Goal: Transaction & Acquisition: Subscribe to service/newsletter

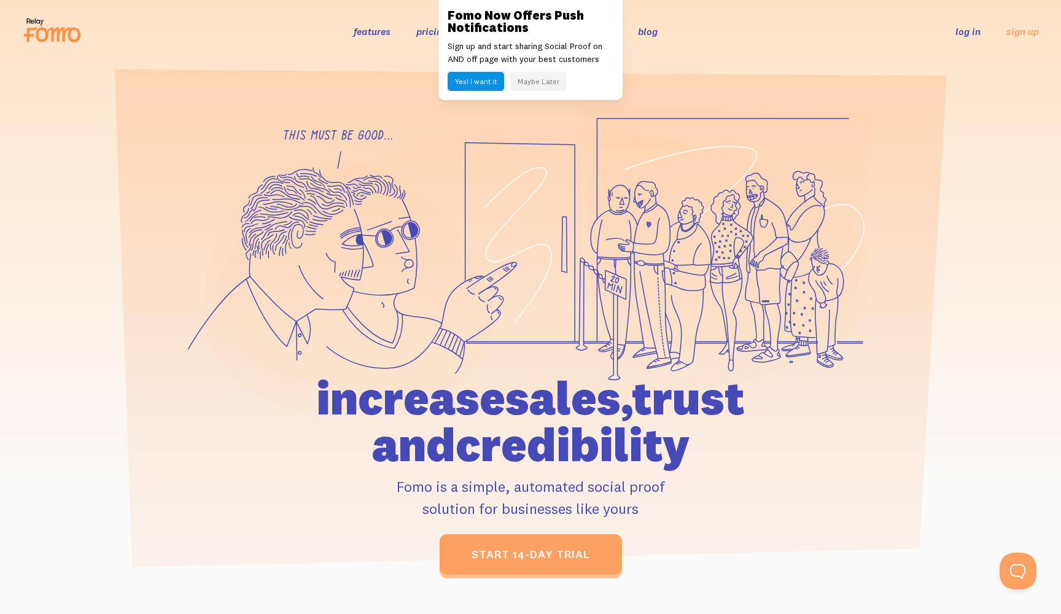
click at [549, 83] on button "Maybe Later" at bounding box center [538, 81] width 56 height 19
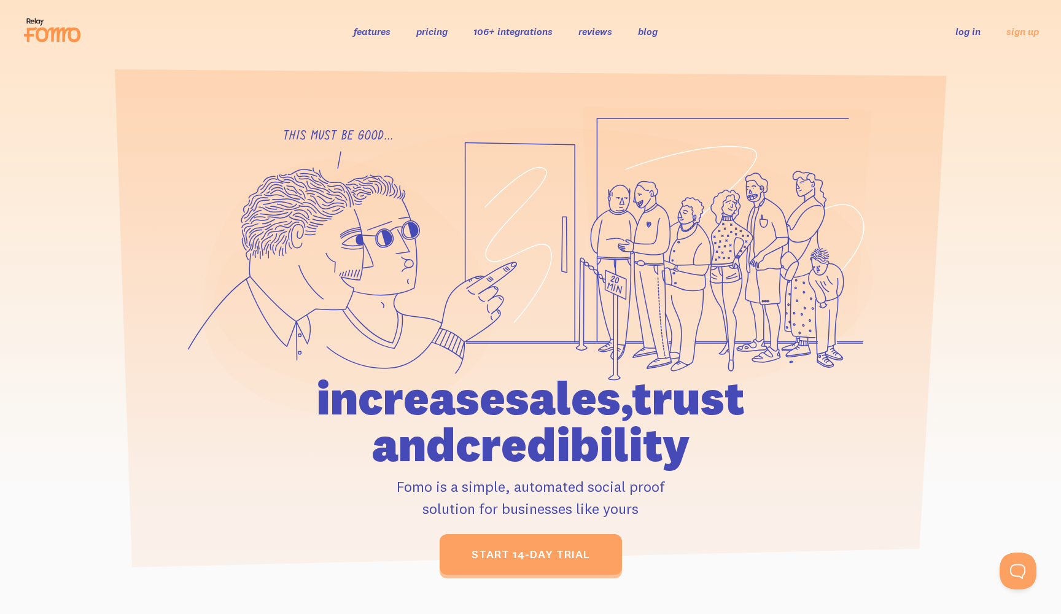
click at [368, 28] on link "features" at bounding box center [372, 31] width 37 height 12
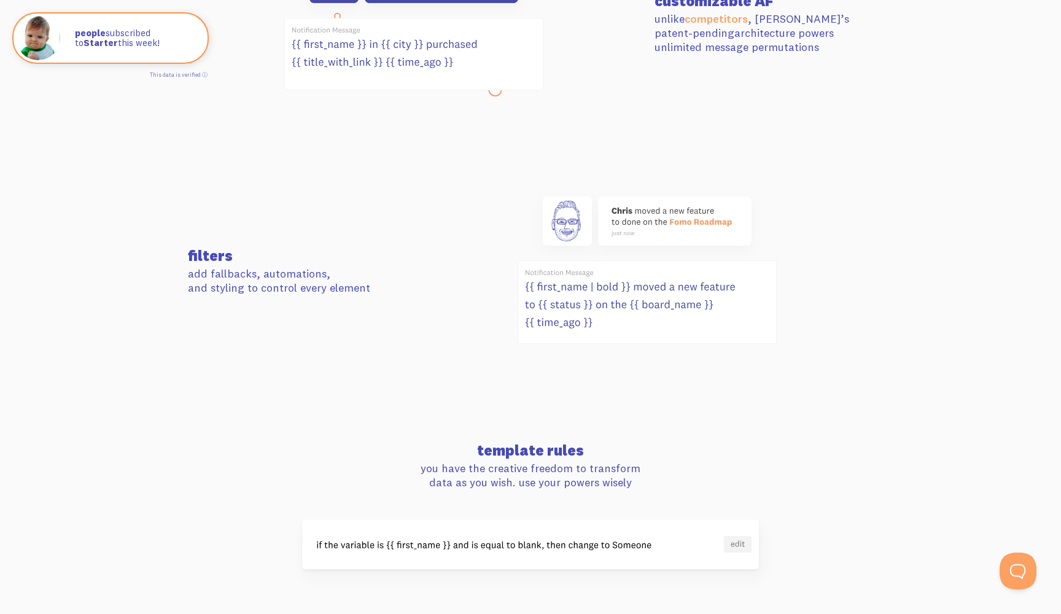
scroll to position [616, 0]
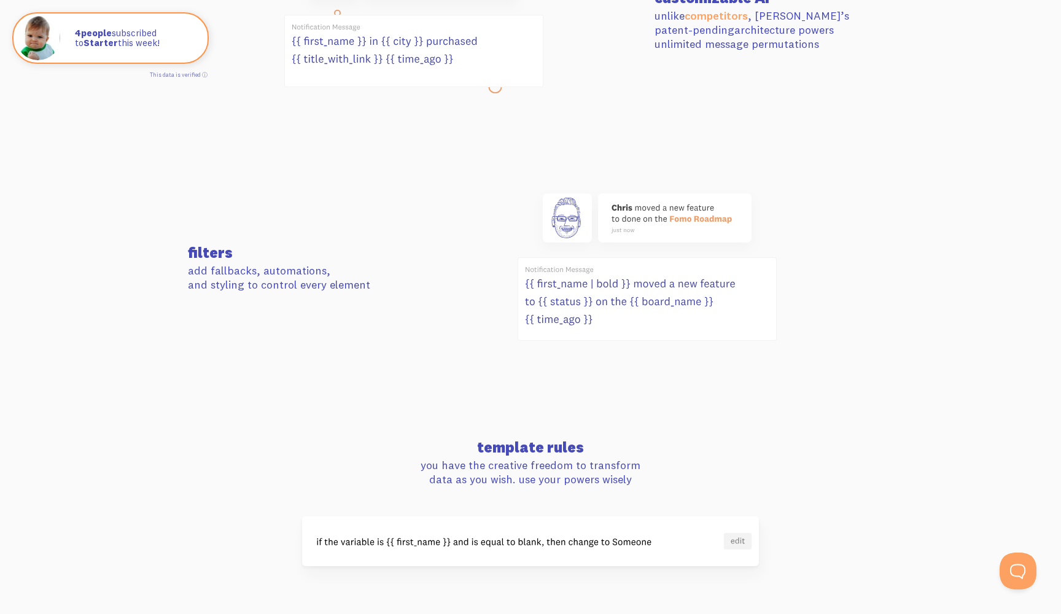
click at [637, 368] on section "filters add fallbacks, automations, and styling to control every element" at bounding box center [530, 269] width 1061 height 254
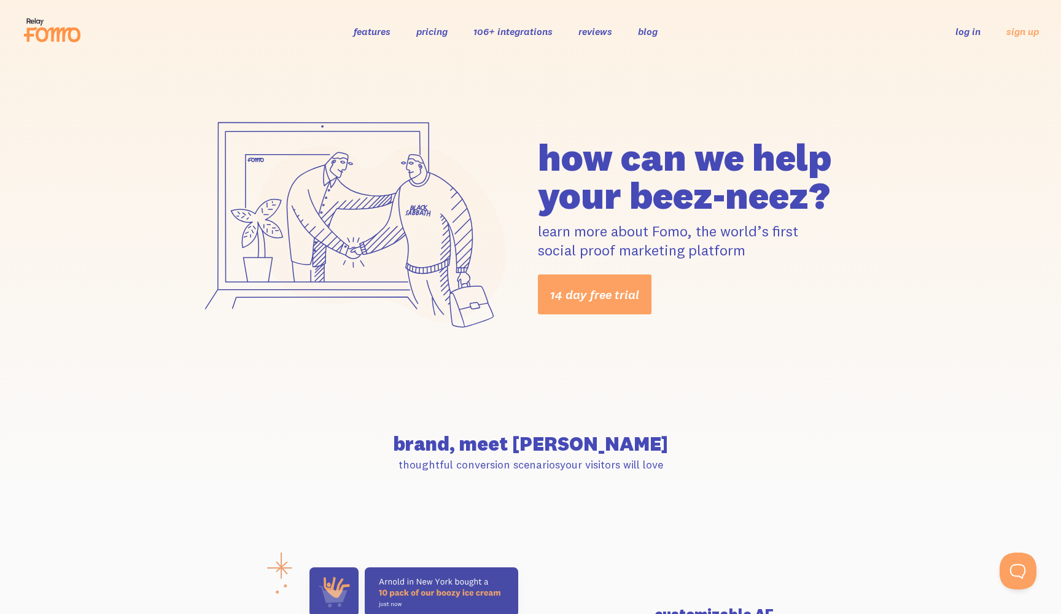
scroll to position [0, 0]
click at [593, 33] on link "reviews" at bounding box center [595, 31] width 34 height 12
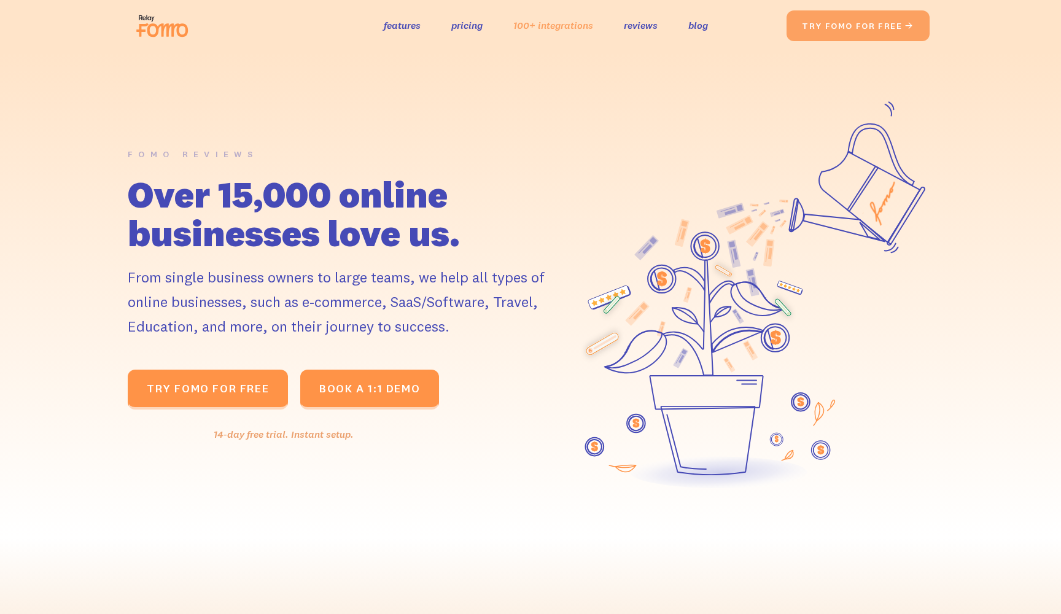
click at [573, 28] on link "100+ integrations" at bounding box center [553, 26] width 80 height 18
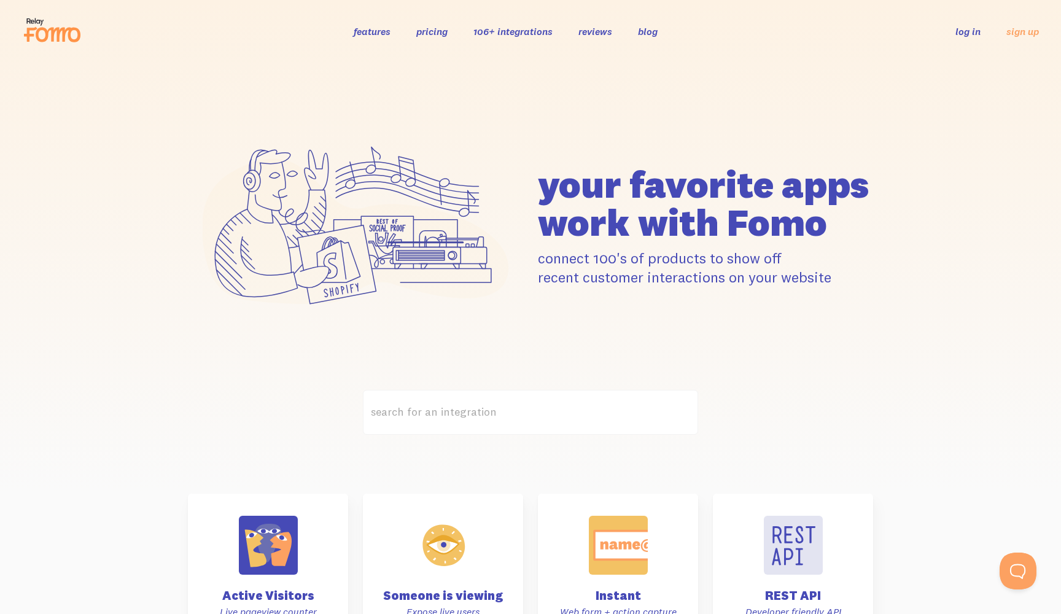
click at [646, 31] on link "blog" at bounding box center [648, 31] width 20 height 12
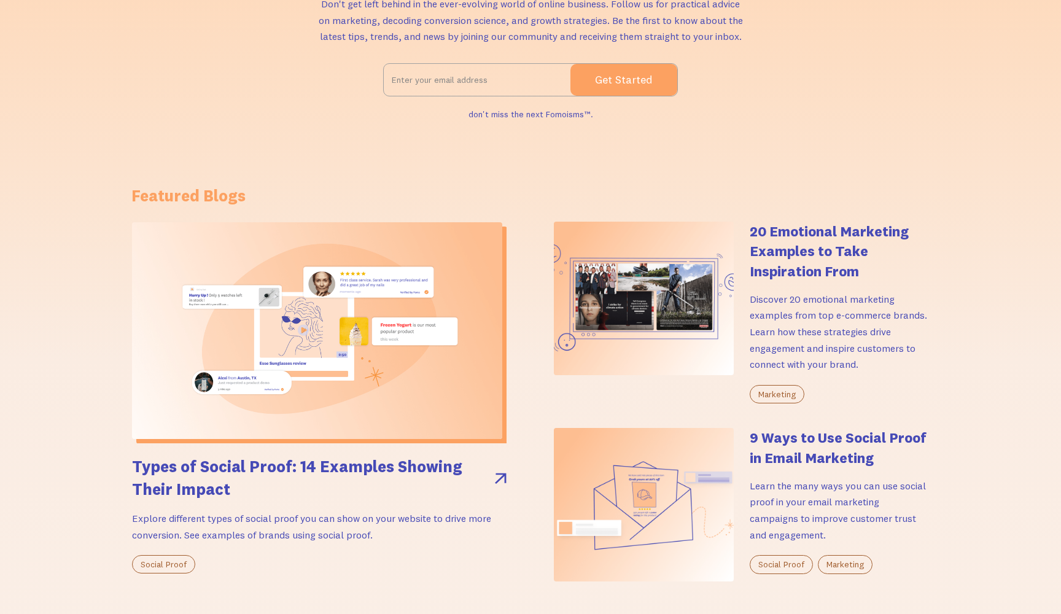
scroll to position [133, 0]
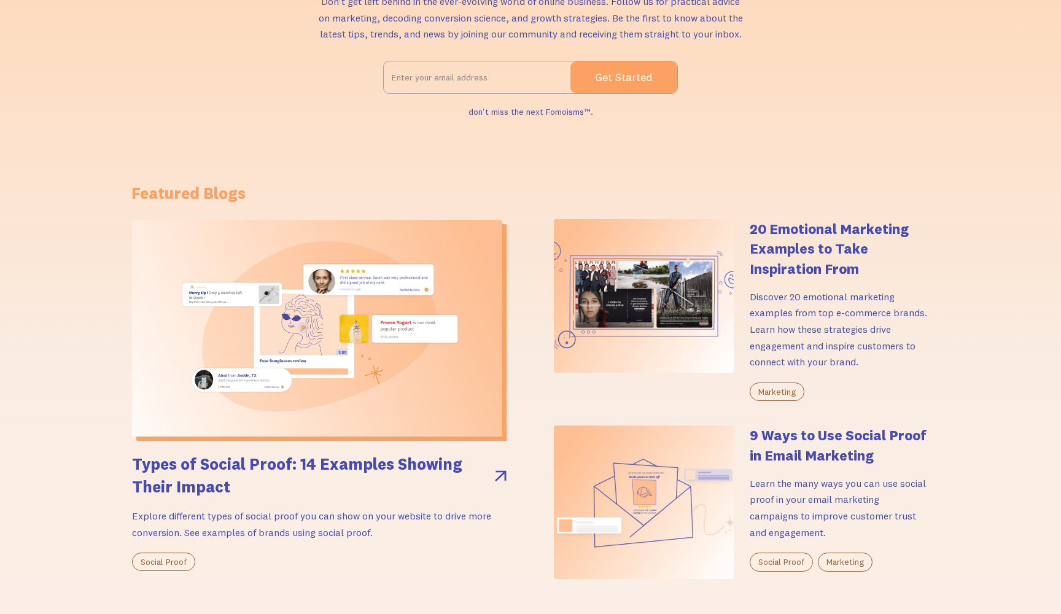
click at [422, 387] on img at bounding box center [317, 328] width 370 height 217
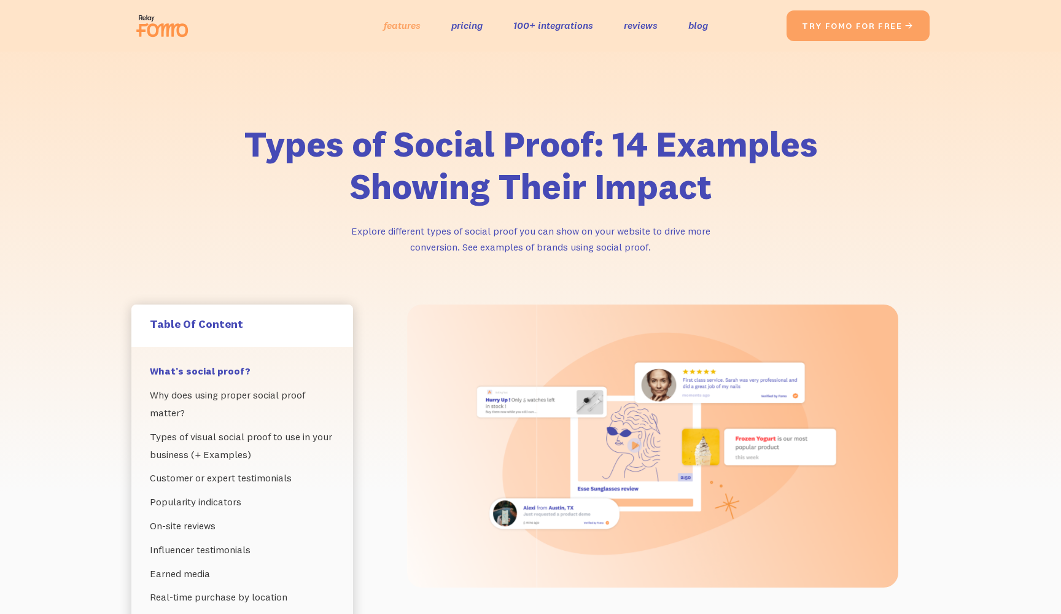
click at [390, 24] on link "features" at bounding box center [402, 26] width 37 height 18
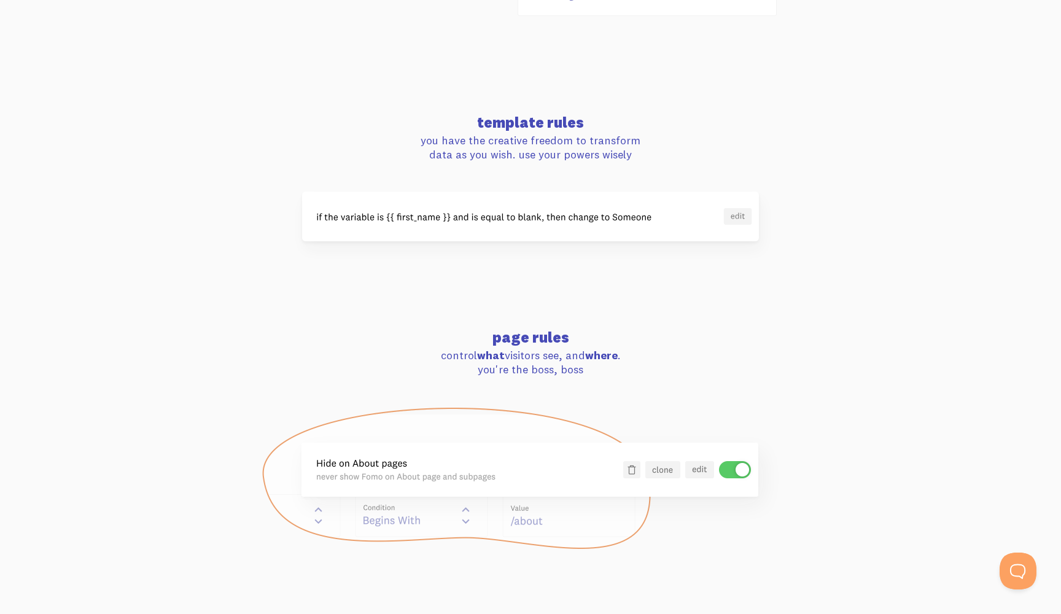
scroll to position [942, 0]
click at [664, 459] on img at bounding box center [530, 478] width 539 height 144
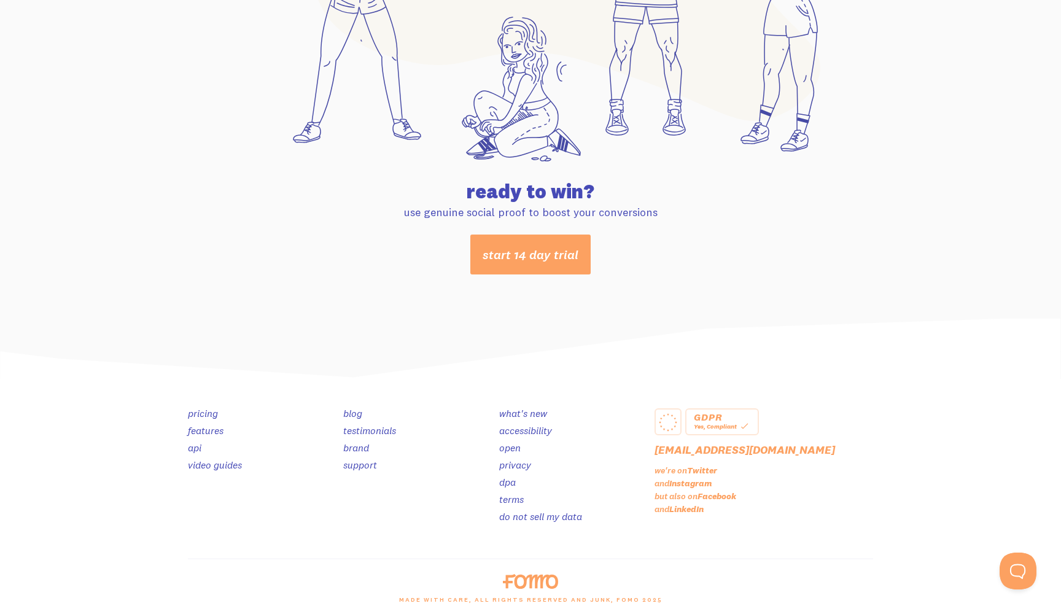
scroll to position [6392, 0]
click at [556, 252] on link "start 14 day trial" at bounding box center [530, 255] width 120 height 40
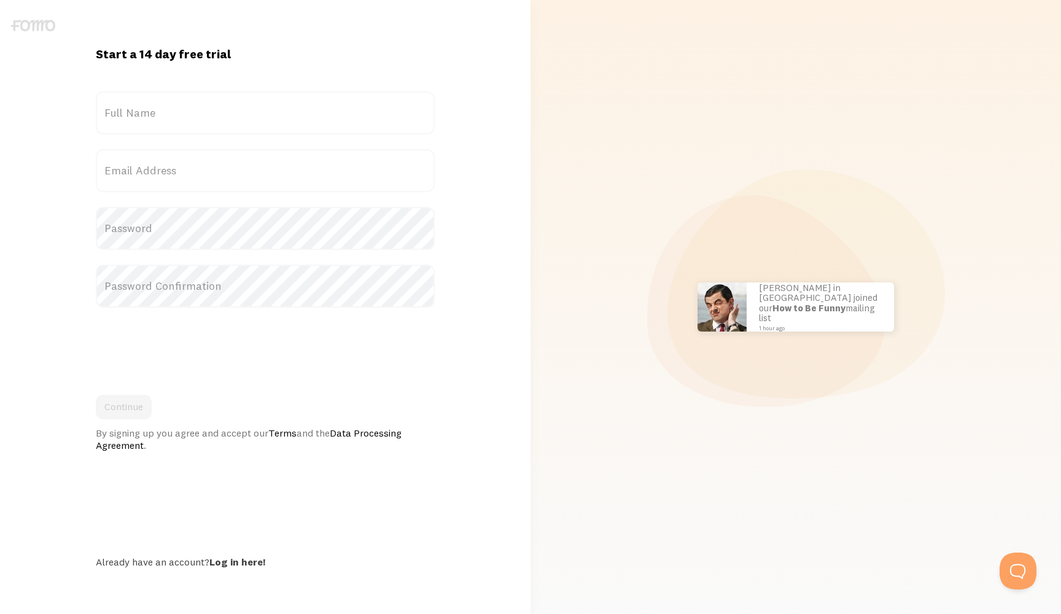
click at [310, 109] on label "Full Name" at bounding box center [265, 112] width 339 height 43
click at [310, 109] on input "Full Name" at bounding box center [265, 112] width 339 height 43
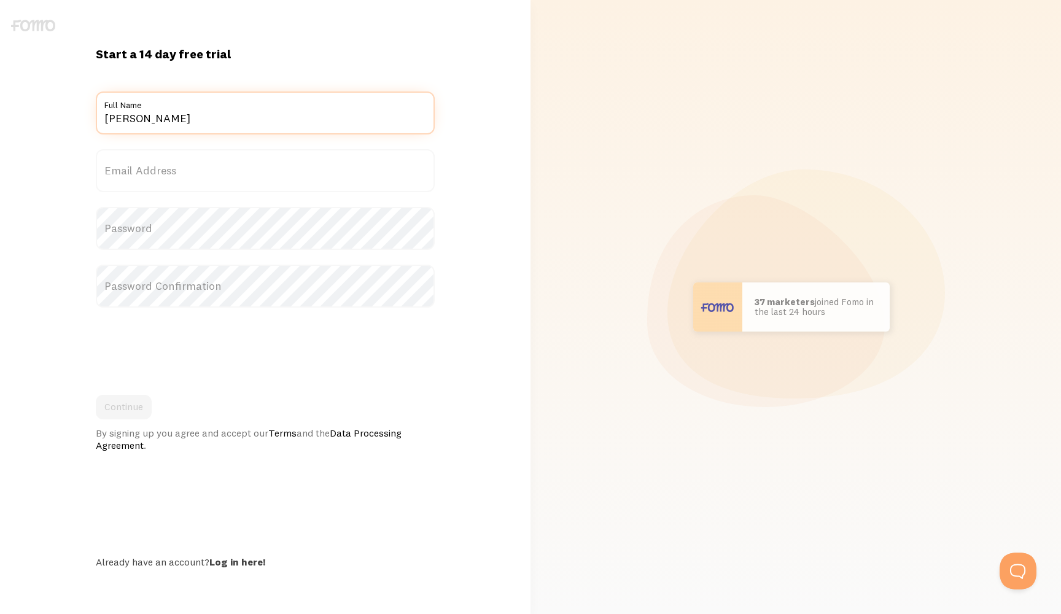
click at [297, 114] on input "[PERSON_NAME]" at bounding box center [265, 112] width 339 height 43
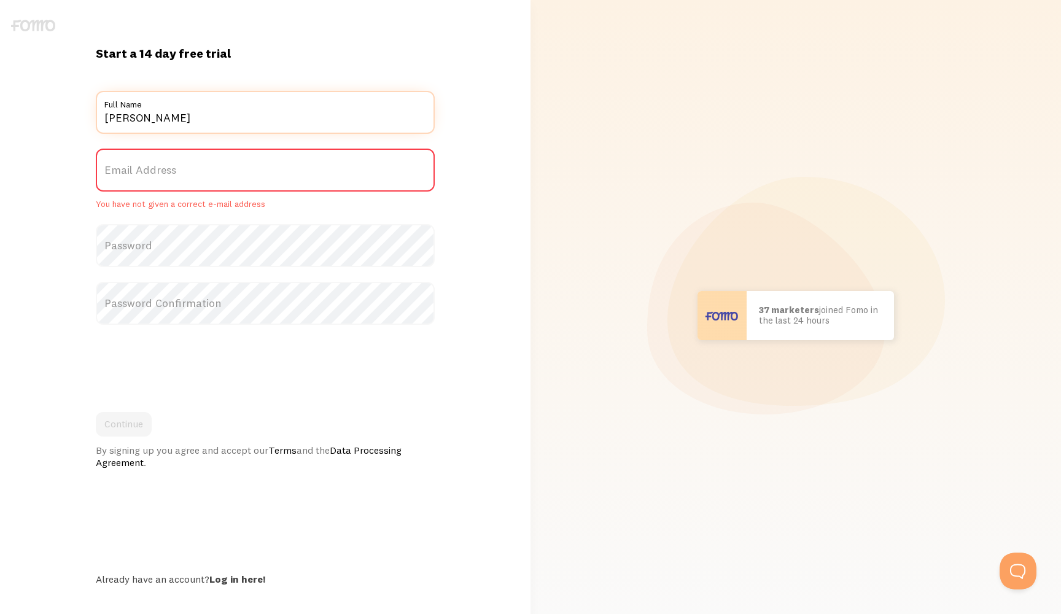
type input "[PERSON_NAME]"
click at [187, 167] on label "Email Address" at bounding box center [265, 170] width 339 height 43
click at [187, 167] on input "Email Address" at bounding box center [265, 170] width 339 height 43
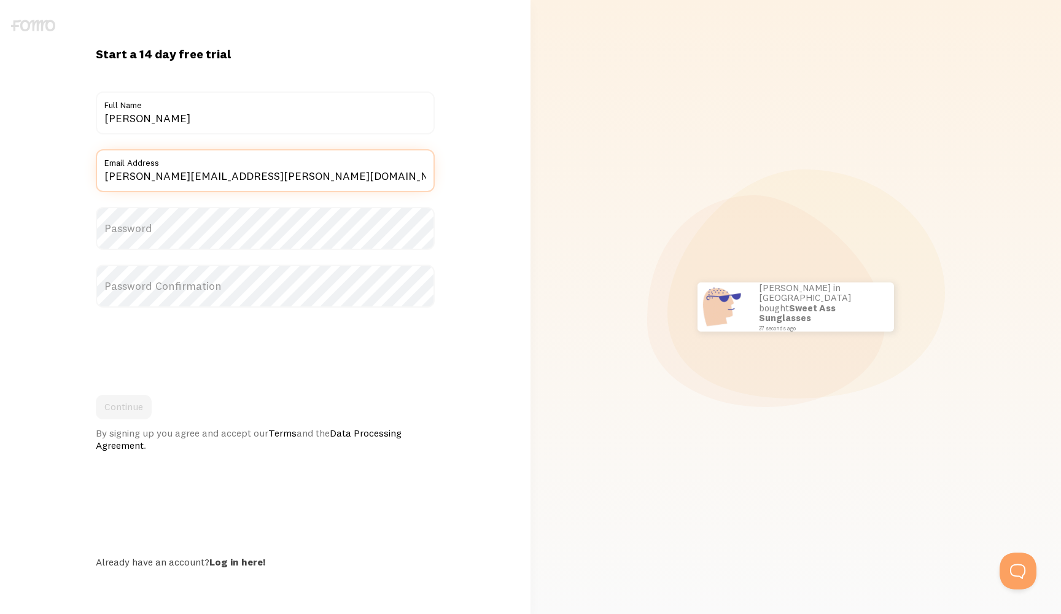
type input "[PERSON_NAME][EMAIL_ADDRESS][PERSON_NAME][DOMAIN_NAME]"
click at [131, 231] on label "Password" at bounding box center [265, 228] width 339 height 43
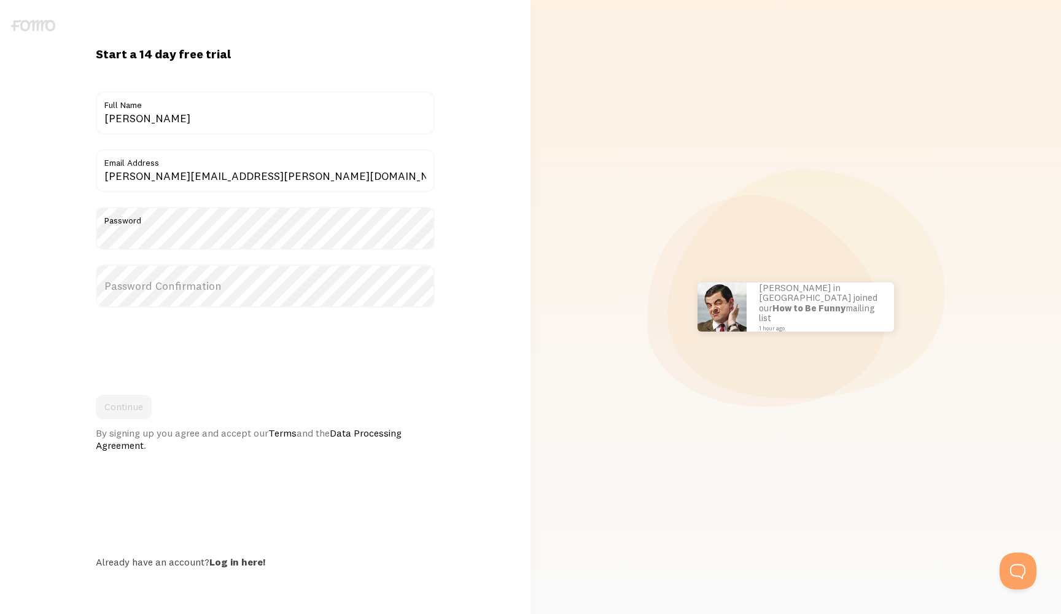
click at [119, 288] on label "Password Confirmation" at bounding box center [265, 286] width 339 height 43
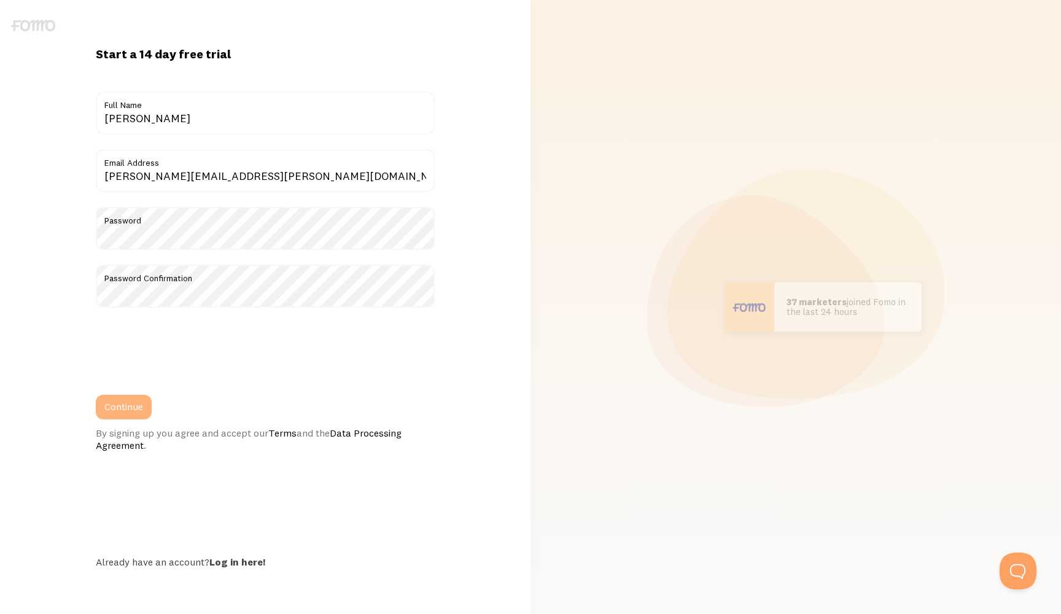
click at [117, 401] on button "Continue" at bounding box center [124, 407] width 56 height 25
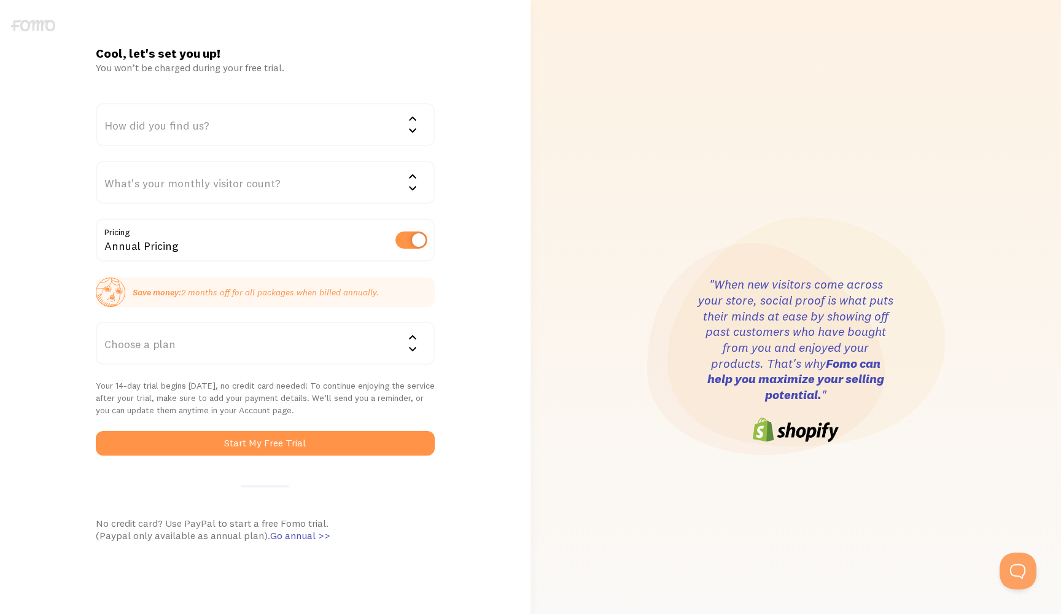
click at [339, 131] on div "How did you find us?" at bounding box center [265, 124] width 339 height 43
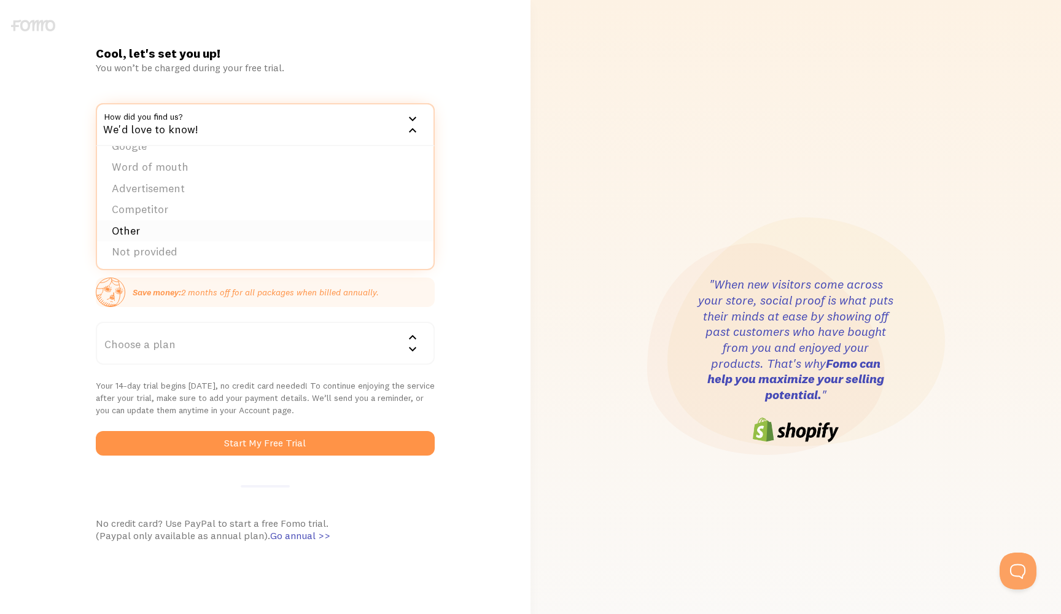
scroll to position [17, 0]
click at [195, 247] on li "Not provided" at bounding box center [265, 252] width 336 height 21
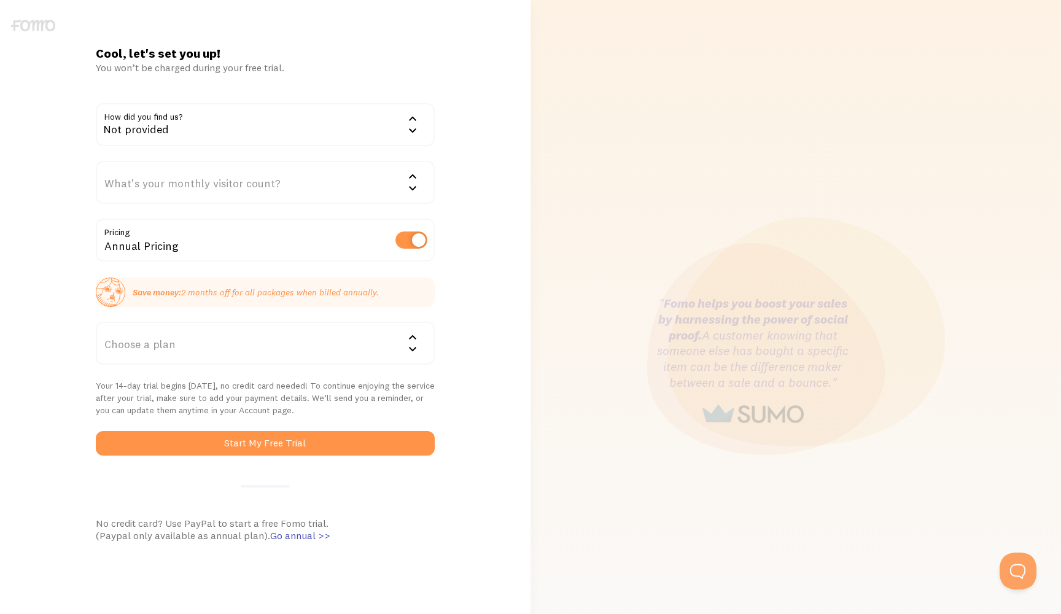
click at [261, 196] on div "What's your monthly visitor count?" at bounding box center [265, 182] width 339 height 43
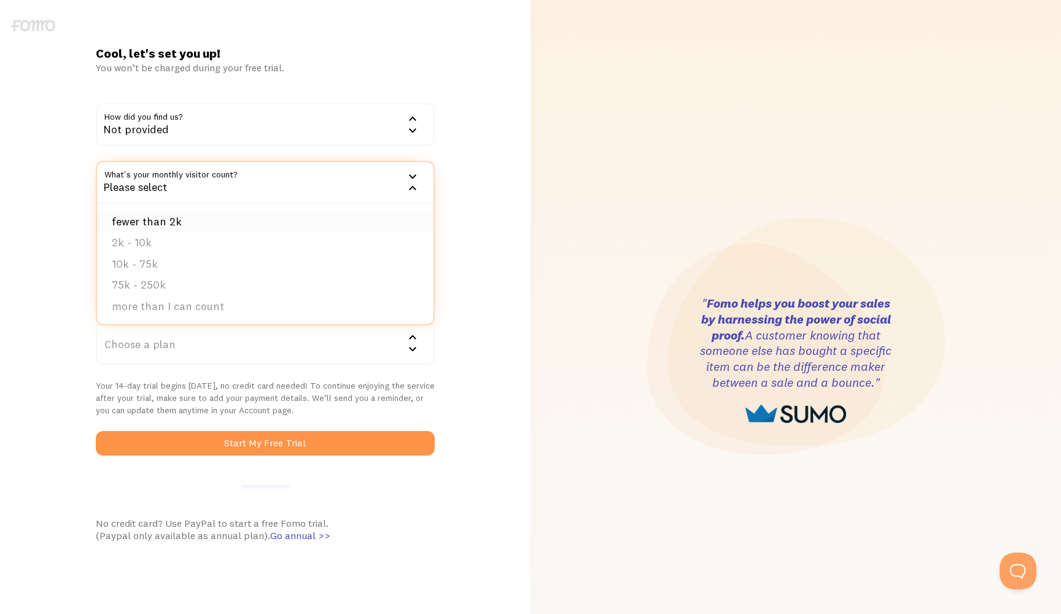
click at [193, 216] on li "fewer than 2k" at bounding box center [265, 221] width 336 height 21
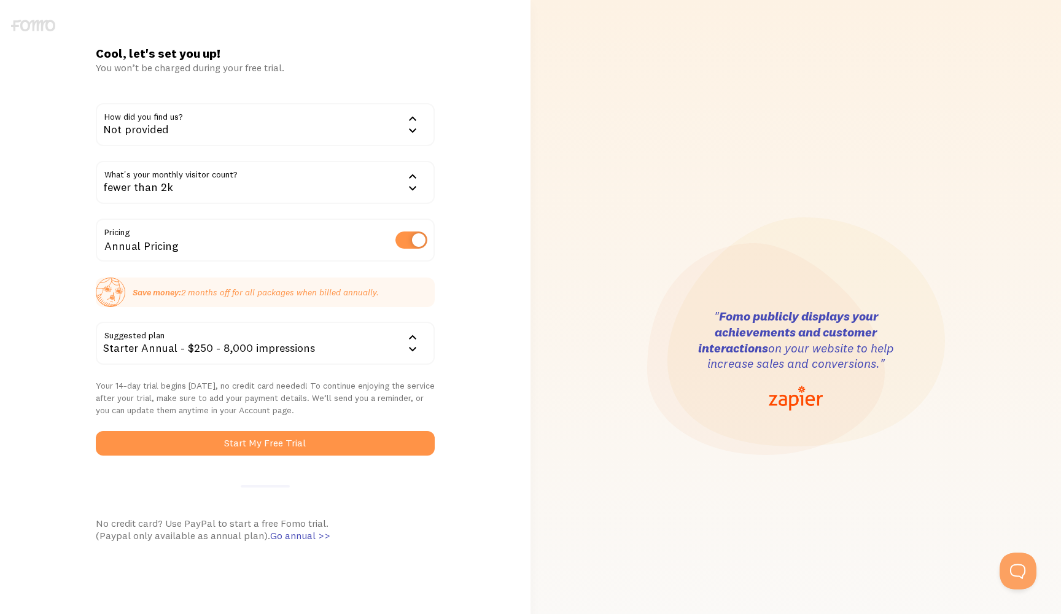
click at [411, 241] on label at bounding box center [411, 239] width 32 height 17
click at [411, 241] on input "checkbox" at bounding box center [411, 239] width 32 height 17
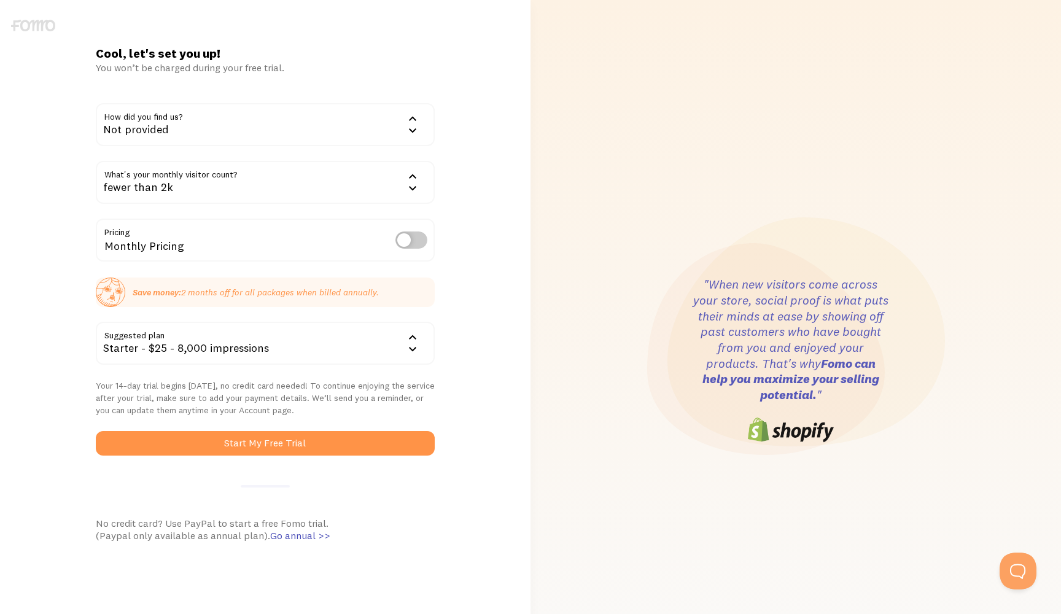
click at [413, 234] on label at bounding box center [411, 239] width 32 height 17
click at [413, 234] on input "checkbox" at bounding box center [411, 239] width 32 height 17
click at [413, 240] on label at bounding box center [411, 239] width 32 height 17
click at [413, 240] on input "checkbox" at bounding box center [411, 239] width 32 height 17
click at [413, 240] on label at bounding box center [411, 239] width 32 height 17
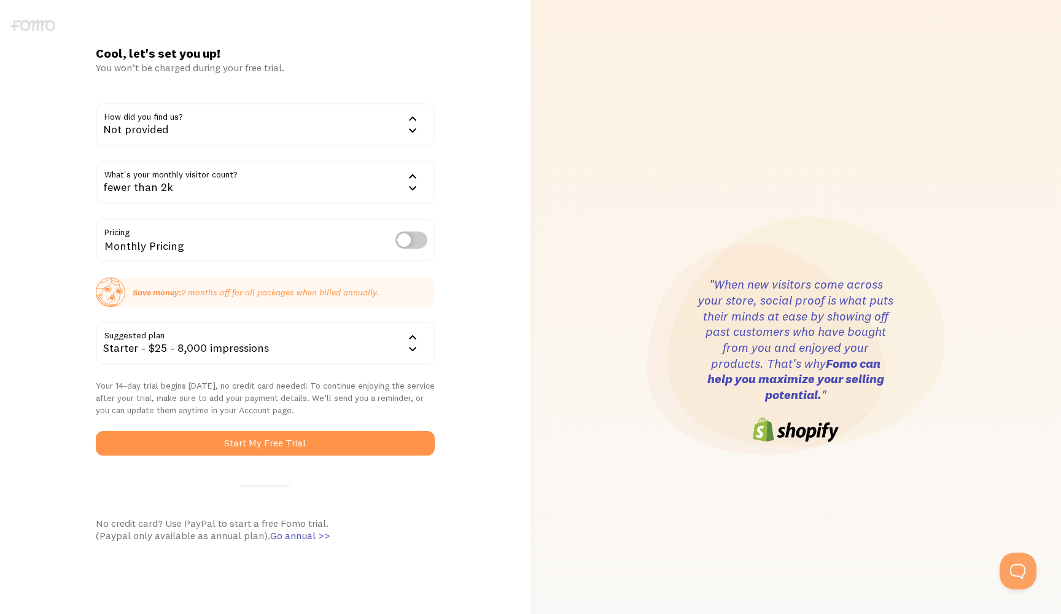
click at [413, 240] on input "checkbox" at bounding box center [411, 239] width 32 height 17
click at [413, 240] on label at bounding box center [411, 239] width 32 height 17
click at [413, 240] on input "checkbox" at bounding box center [411, 239] width 32 height 17
click at [413, 240] on label at bounding box center [411, 239] width 32 height 17
click at [413, 240] on input "checkbox" at bounding box center [411, 239] width 32 height 17
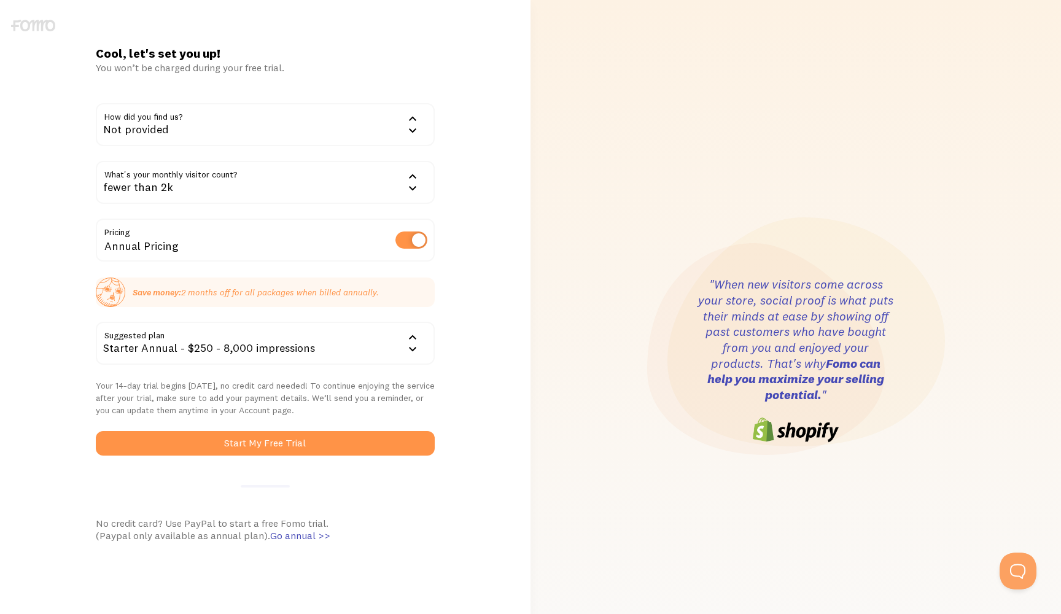
click at [413, 240] on label at bounding box center [411, 239] width 32 height 17
click at [413, 240] on input "checkbox" at bounding box center [411, 239] width 32 height 17
checkbox input "false"
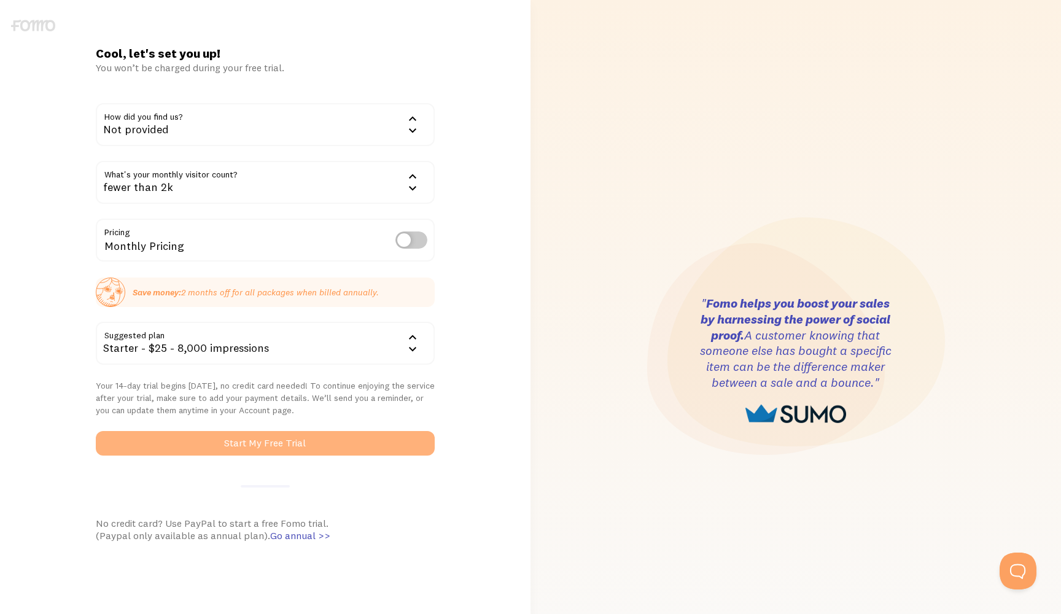
click at [341, 435] on button "Start My Free Trial" at bounding box center [265, 443] width 339 height 25
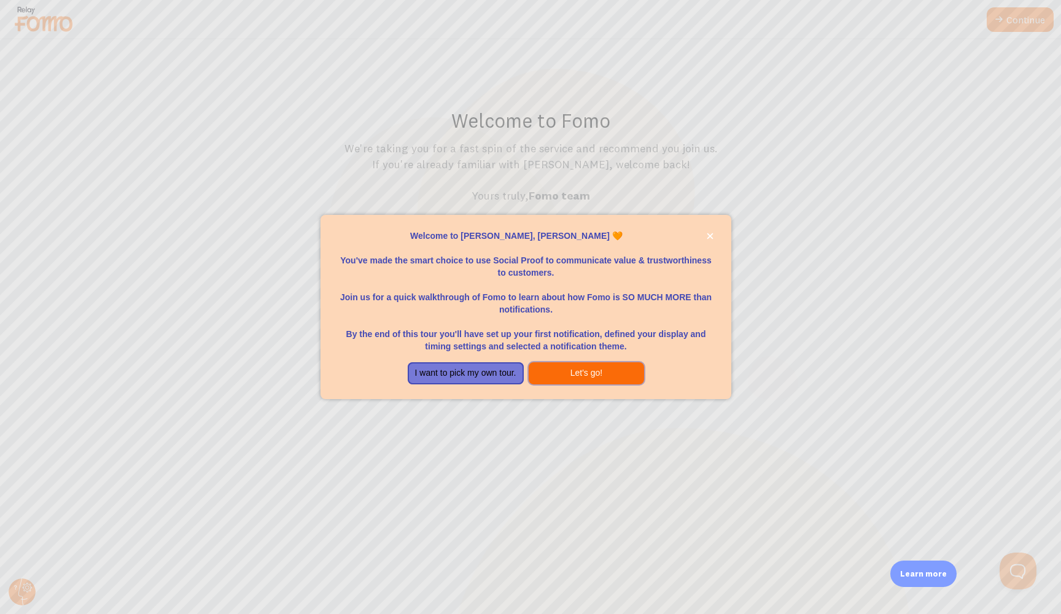
click at [607, 365] on button "Let's go!" at bounding box center [587, 373] width 116 height 22
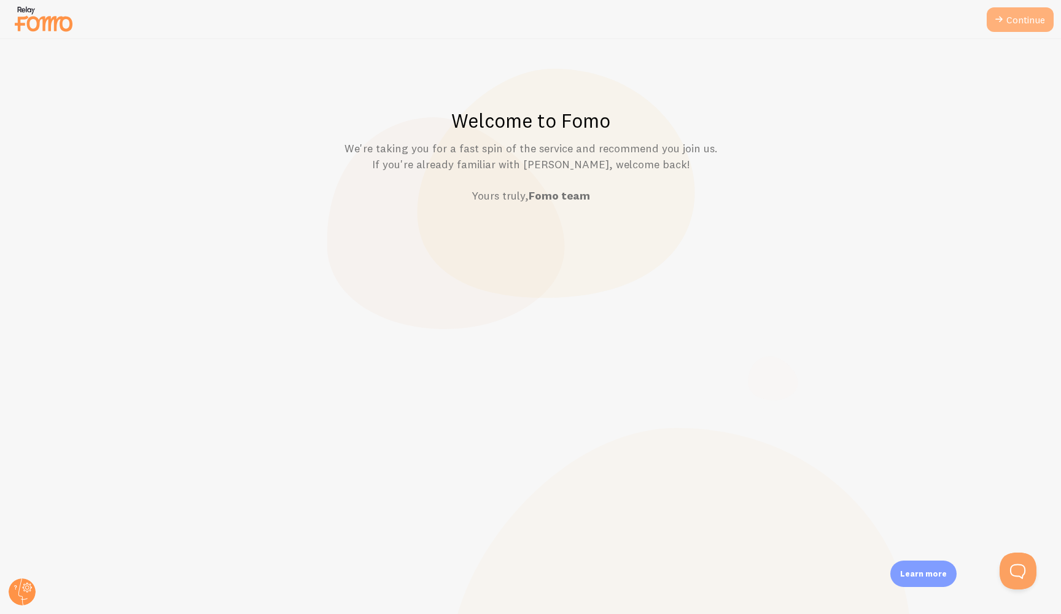
click at [1020, 28] on link "Continue" at bounding box center [1019, 19] width 67 height 25
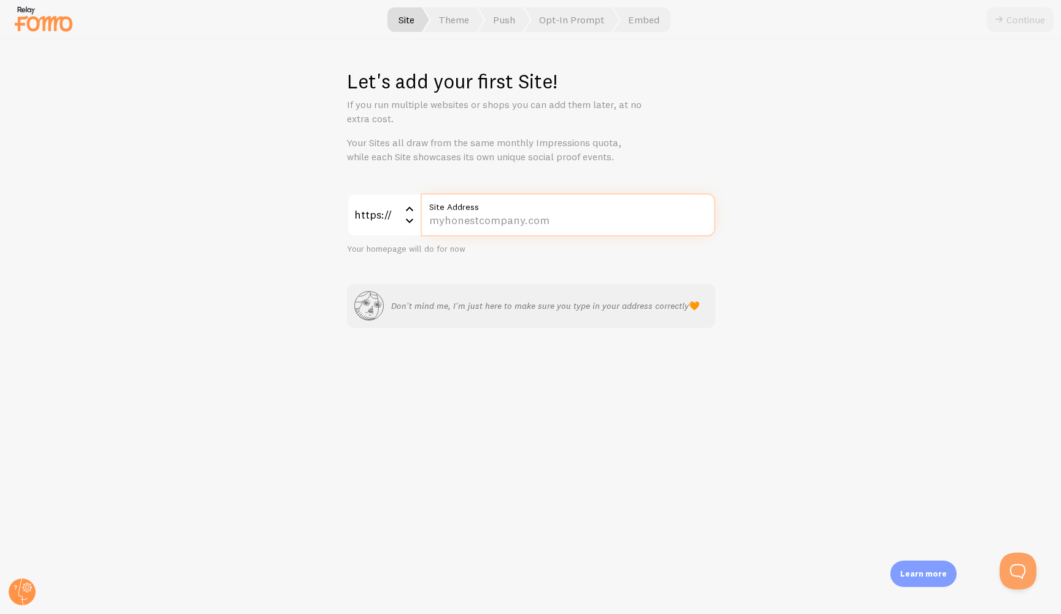
click at [503, 215] on input "Site Address" at bounding box center [568, 214] width 295 height 43
type input "[DOMAIN_NAME]"
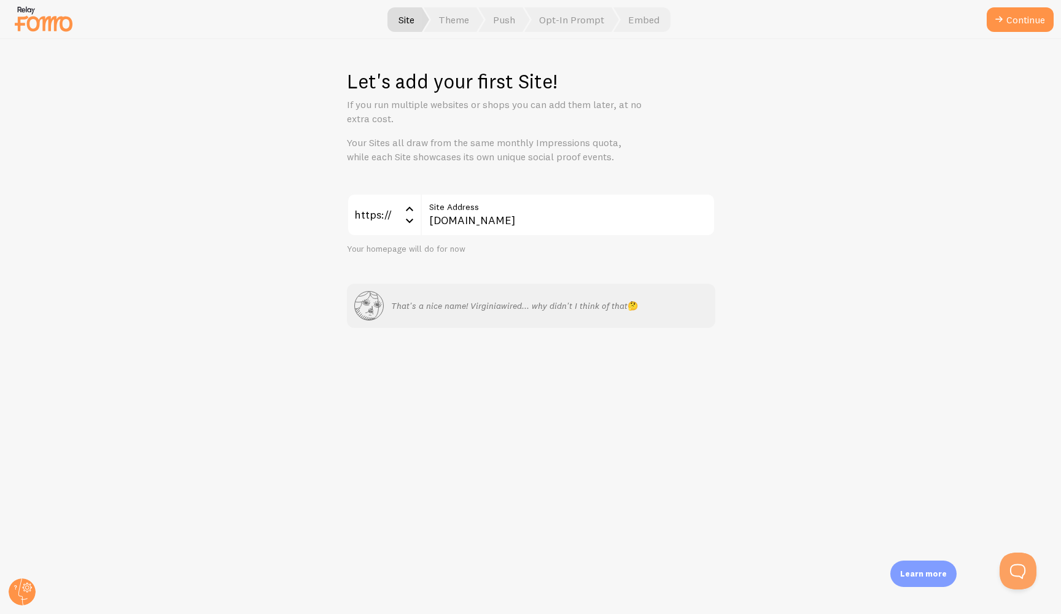
click at [843, 188] on div "Let's add your first Site! If you run multiple websites or shops you can add th…" at bounding box center [531, 326] width 1060 height 575
click at [1021, 20] on button "Continue" at bounding box center [1019, 19] width 67 height 25
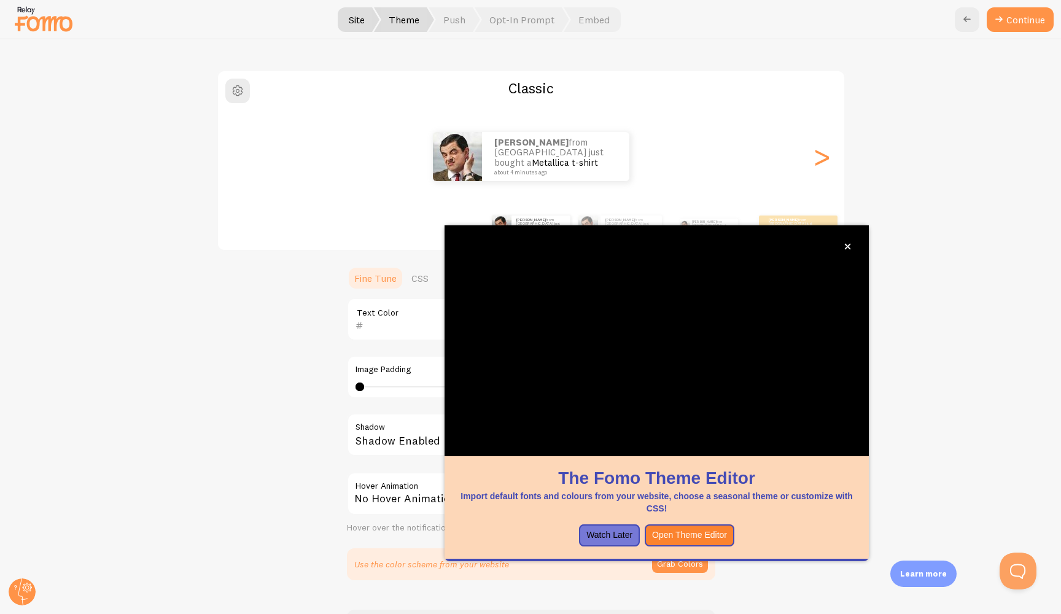
scroll to position [78, 0]
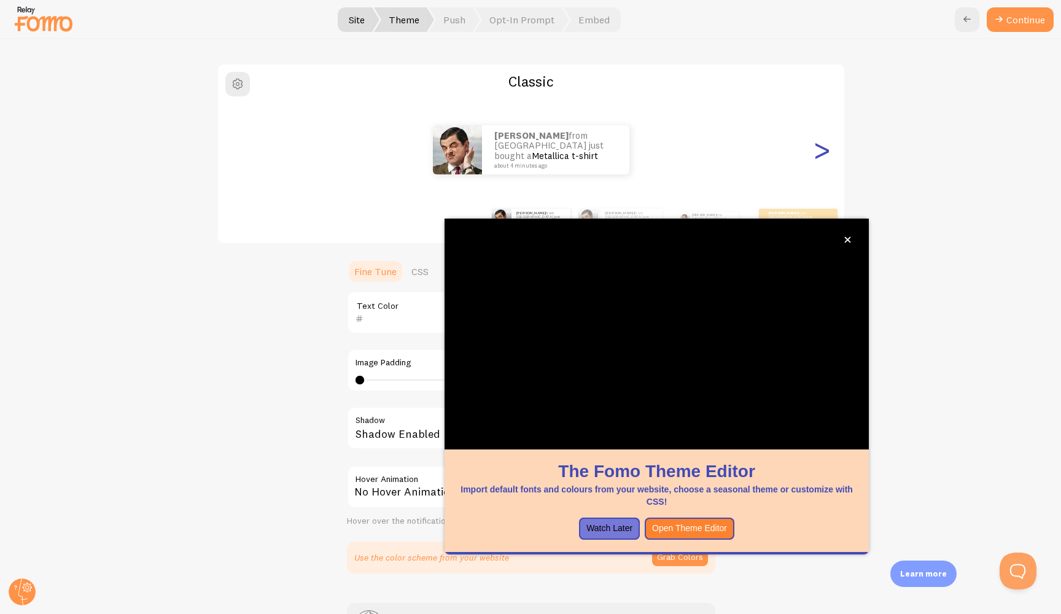
click at [819, 161] on div ">" at bounding box center [822, 150] width 15 height 88
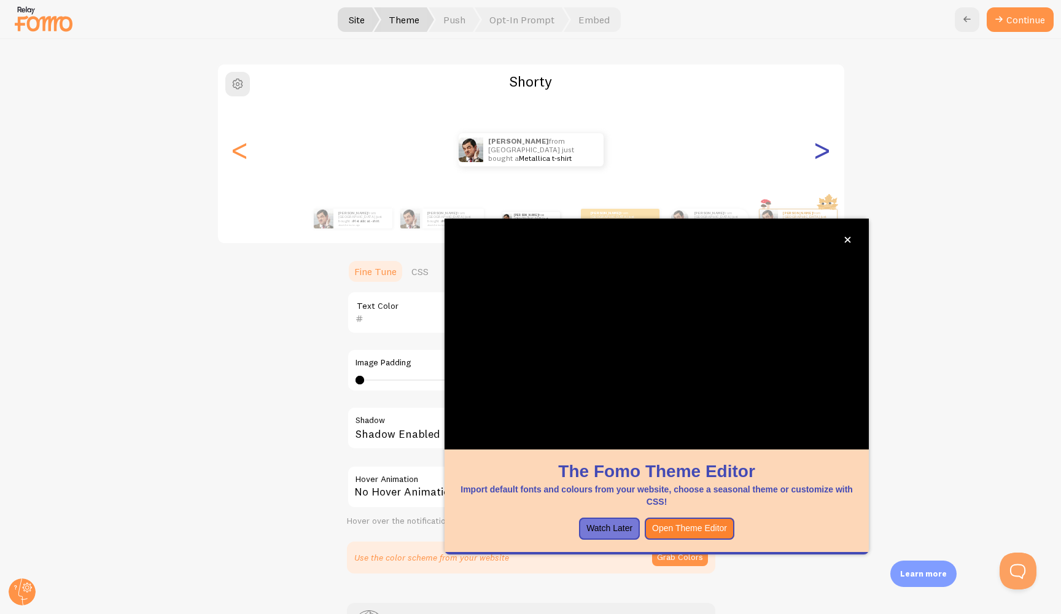
click at [819, 161] on div ">" at bounding box center [822, 150] width 15 height 88
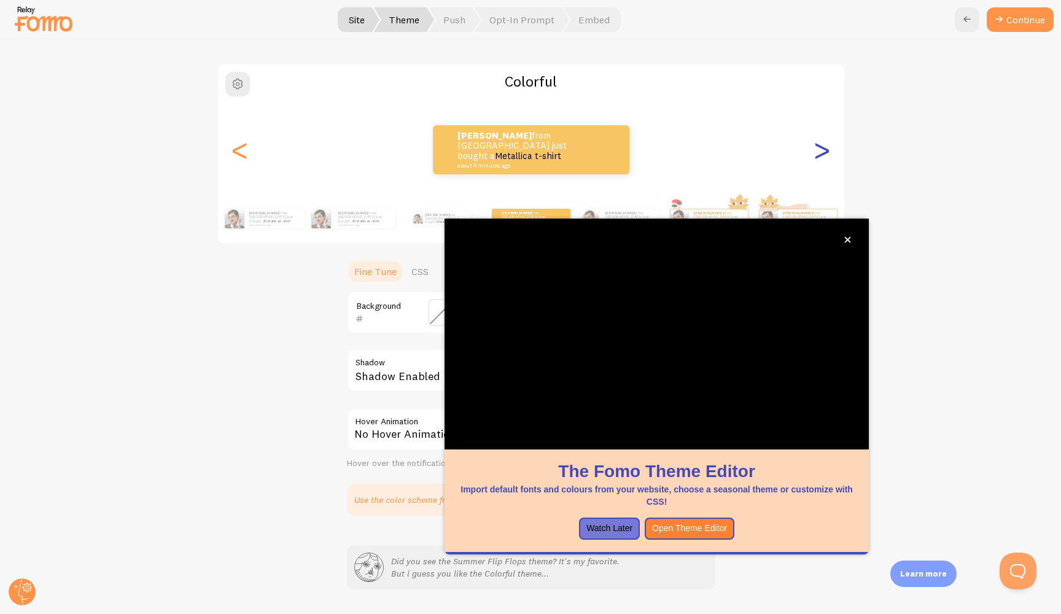
click at [819, 161] on div ">" at bounding box center [822, 150] width 15 height 88
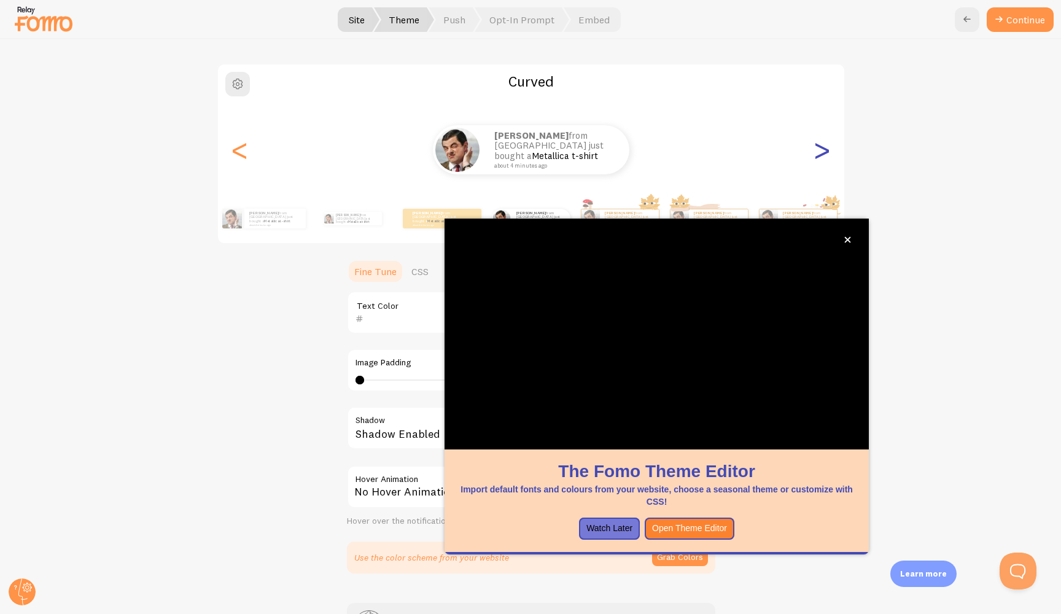
click at [819, 161] on div ">" at bounding box center [822, 150] width 15 height 88
type input "0"
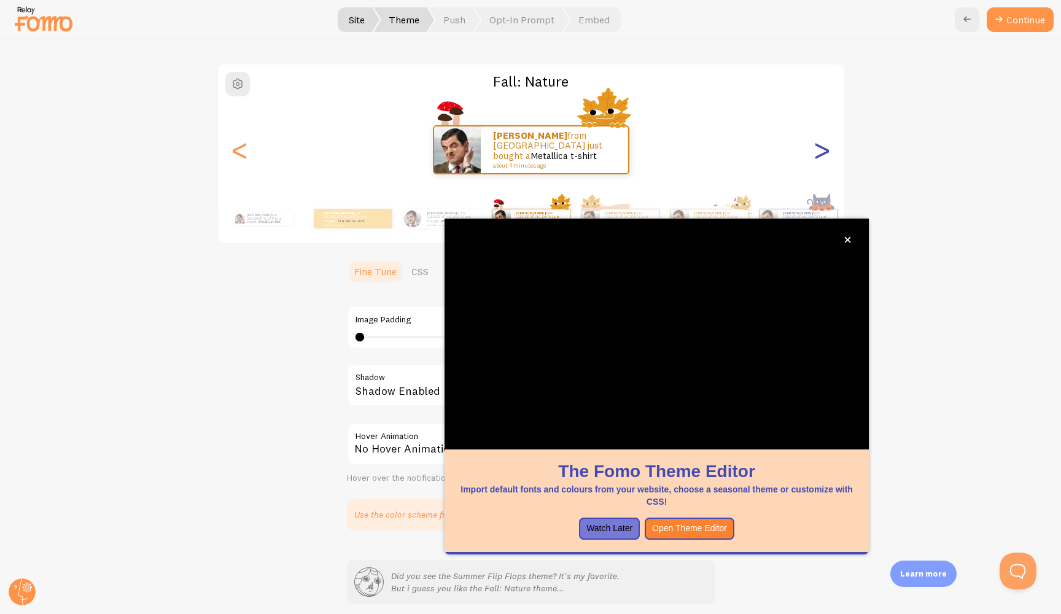
click at [819, 161] on div ">" at bounding box center [822, 150] width 15 height 88
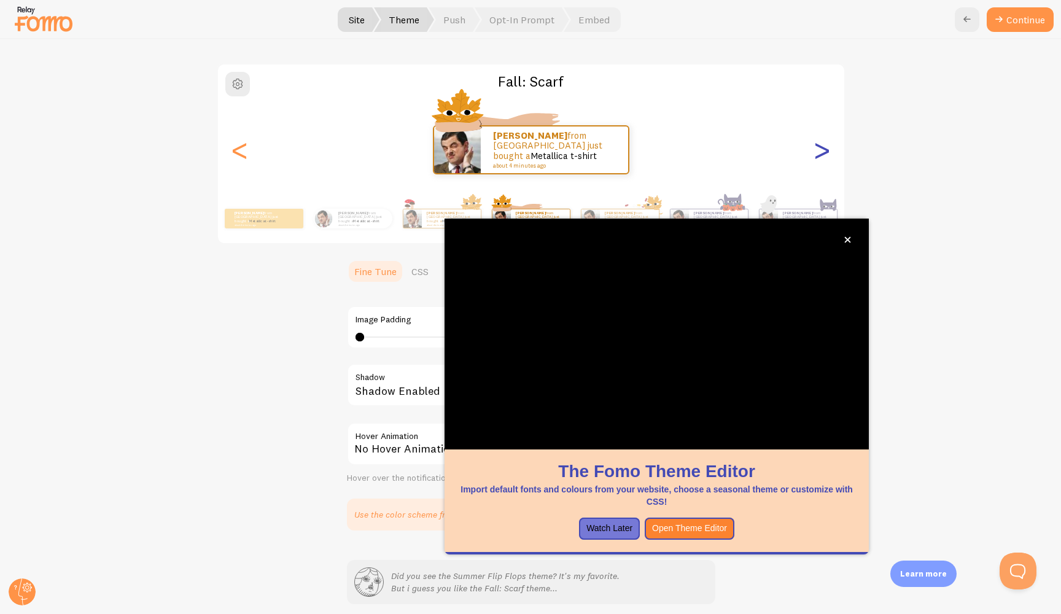
click at [819, 161] on div ">" at bounding box center [822, 150] width 15 height 88
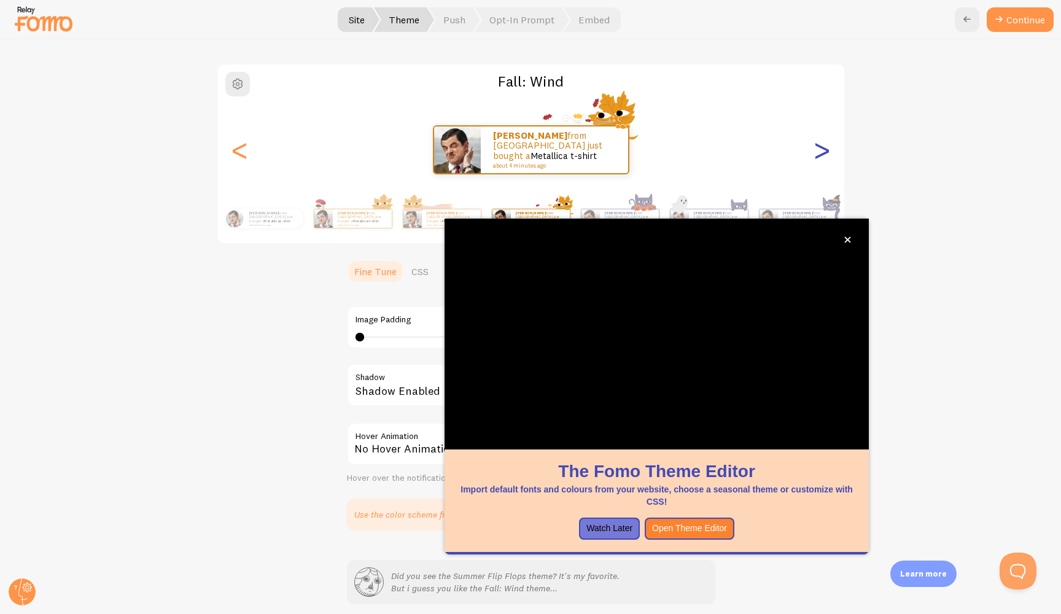
click at [819, 161] on div ">" at bounding box center [822, 150] width 15 height 88
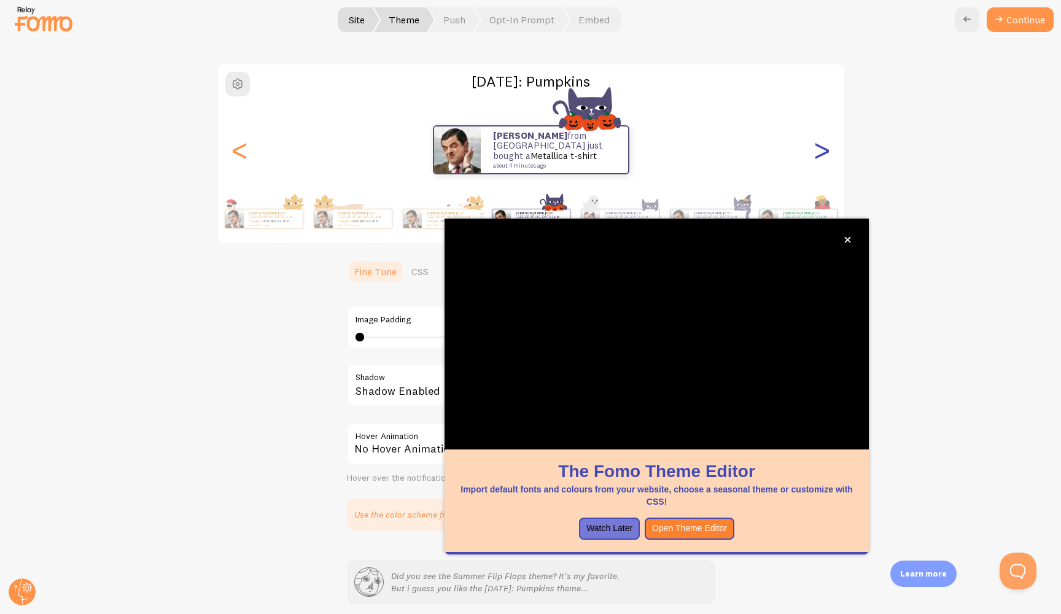
click at [819, 161] on div ">" at bounding box center [822, 150] width 15 height 88
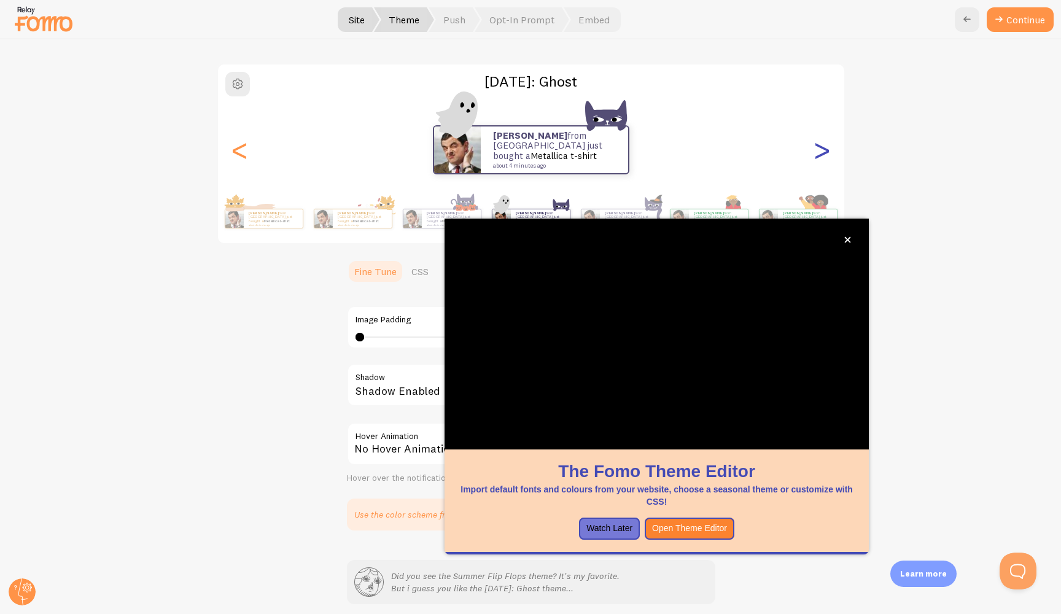
click at [819, 161] on div ">" at bounding box center [822, 150] width 15 height 88
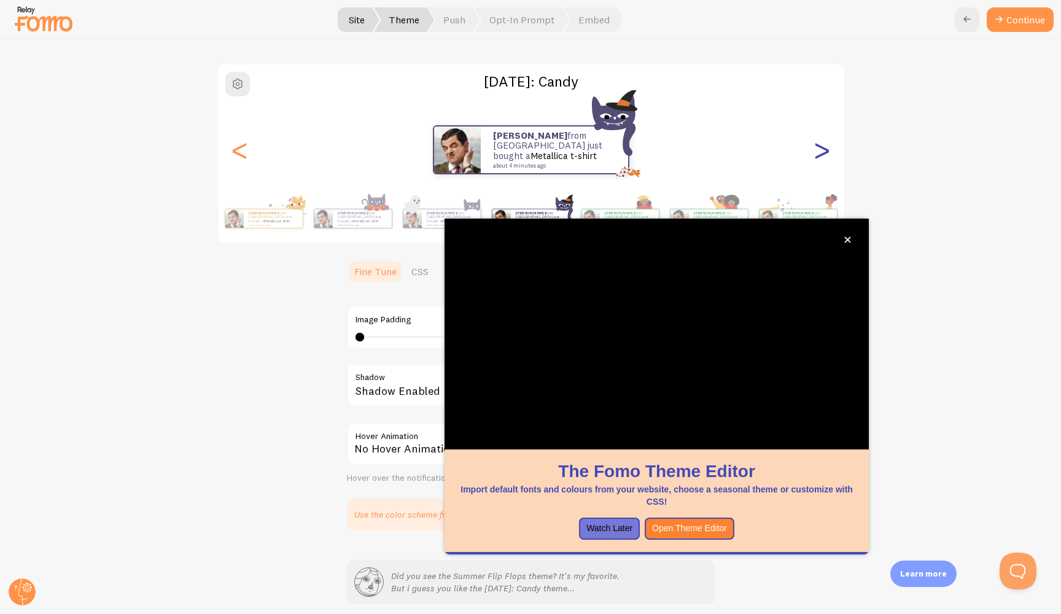
click at [819, 161] on div ">" at bounding box center [822, 150] width 15 height 88
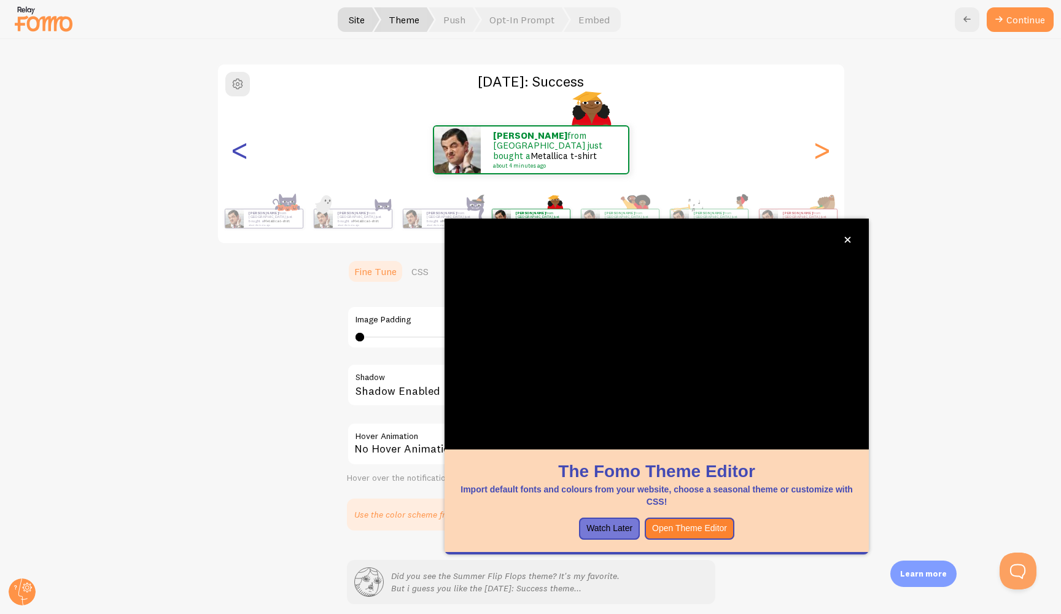
click at [242, 167] on div "<" at bounding box center [240, 150] width 15 height 88
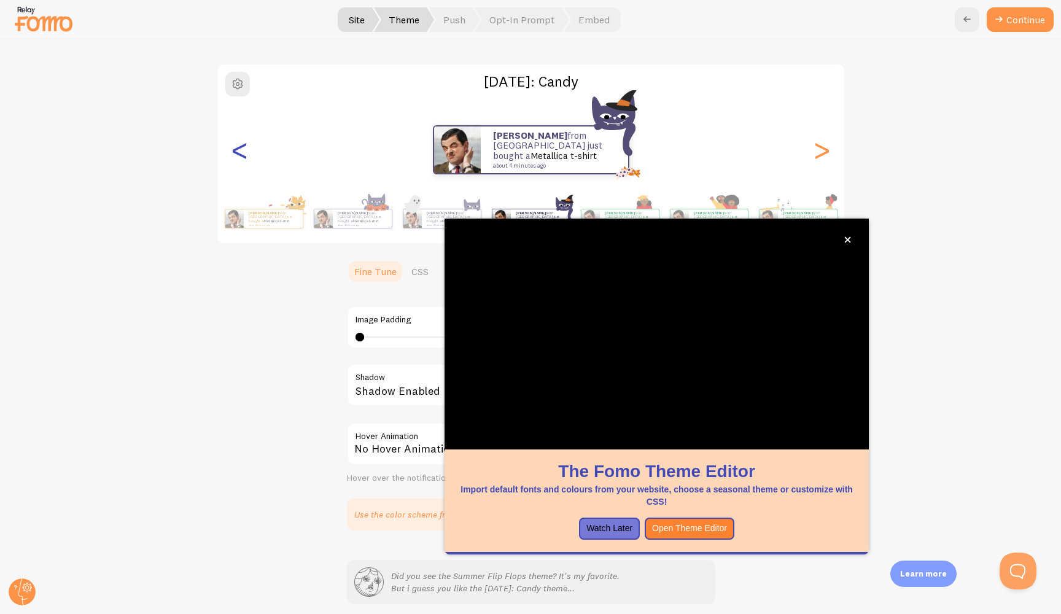
click at [246, 147] on div "<" at bounding box center [240, 150] width 15 height 88
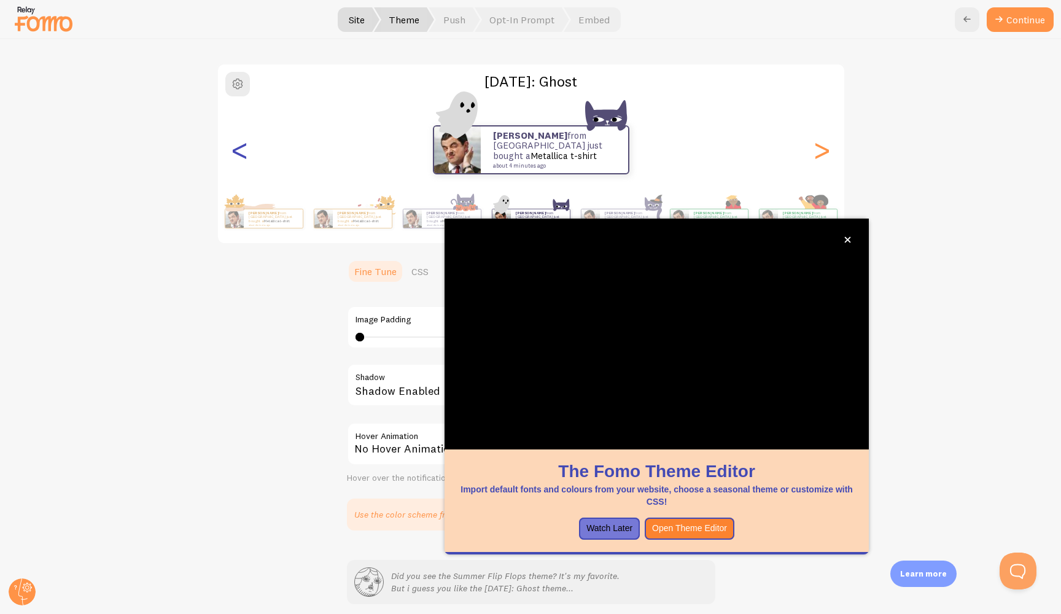
click at [239, 160] on div "<" at bounding box center [240, 150] width 15 height 88
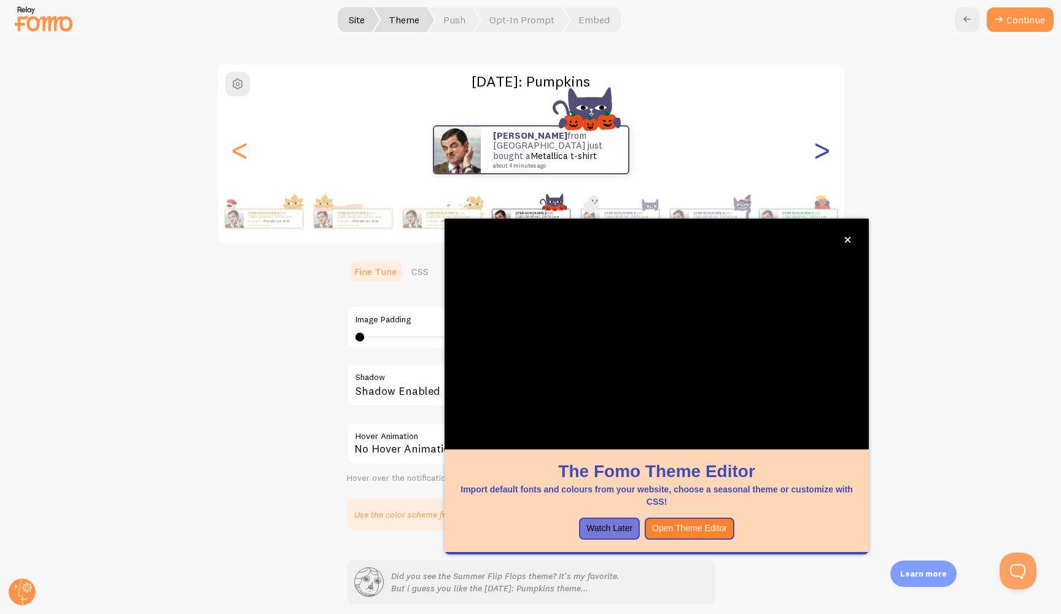
click at [826, 149] on div ">" at bounding box center [822, 150] width 15 height 88
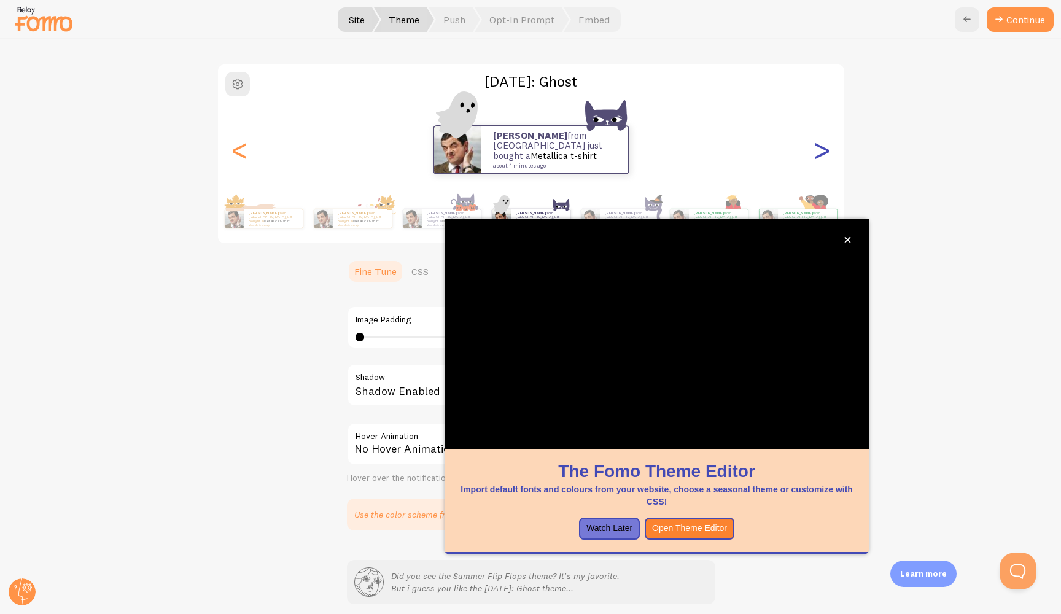
click at [826, 149] on div ">" at bounding box center [822, 150] width 15 height 88
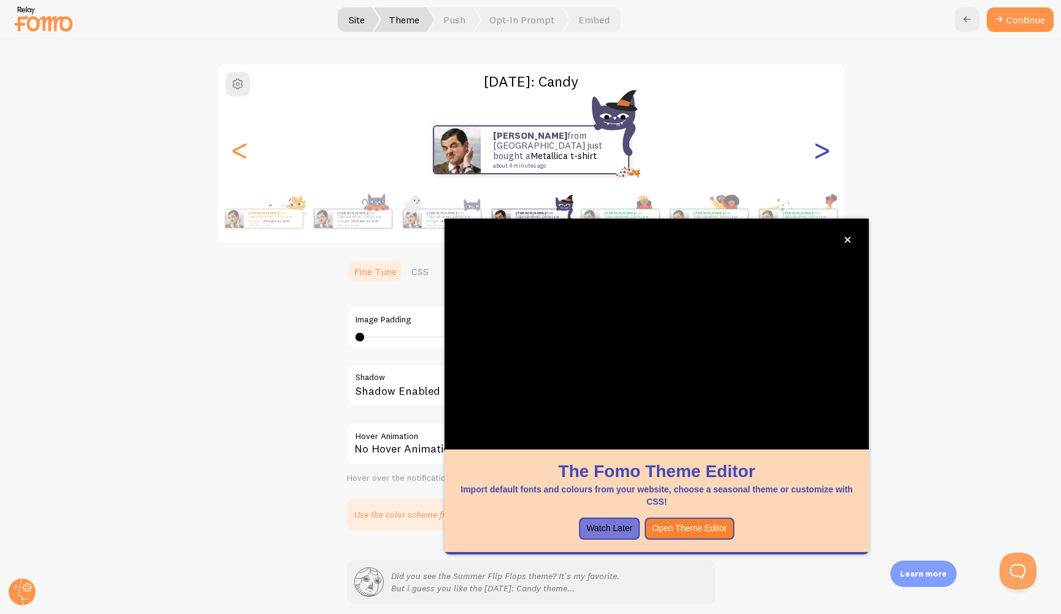
click at [826, 149] on div ">" at bounding box center [822, 150] width 15 height 88
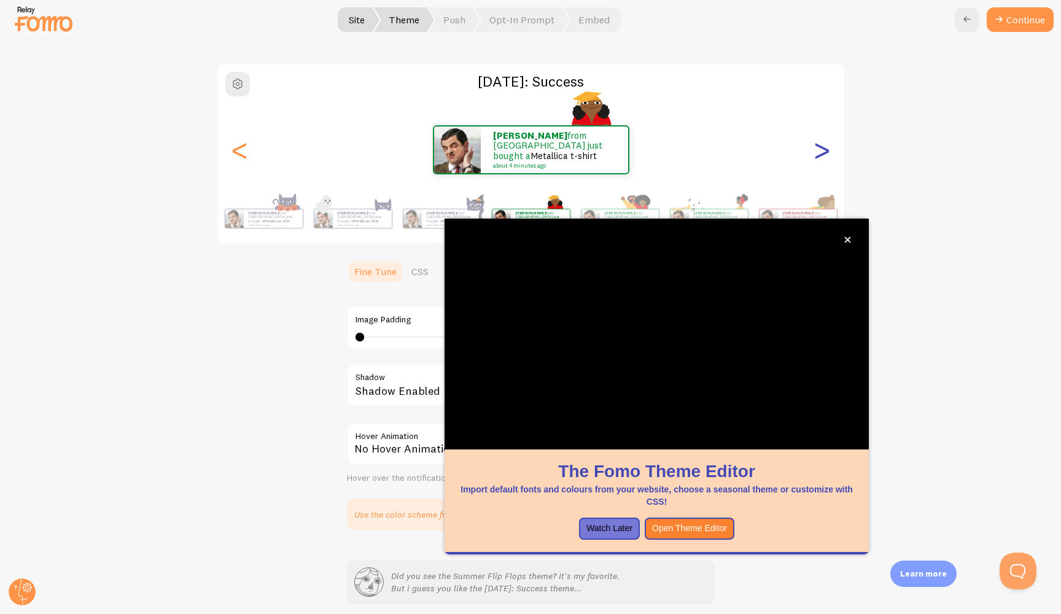
click at [826, 149] on div ">" at bounding box center [822, 150] width 15 height 88
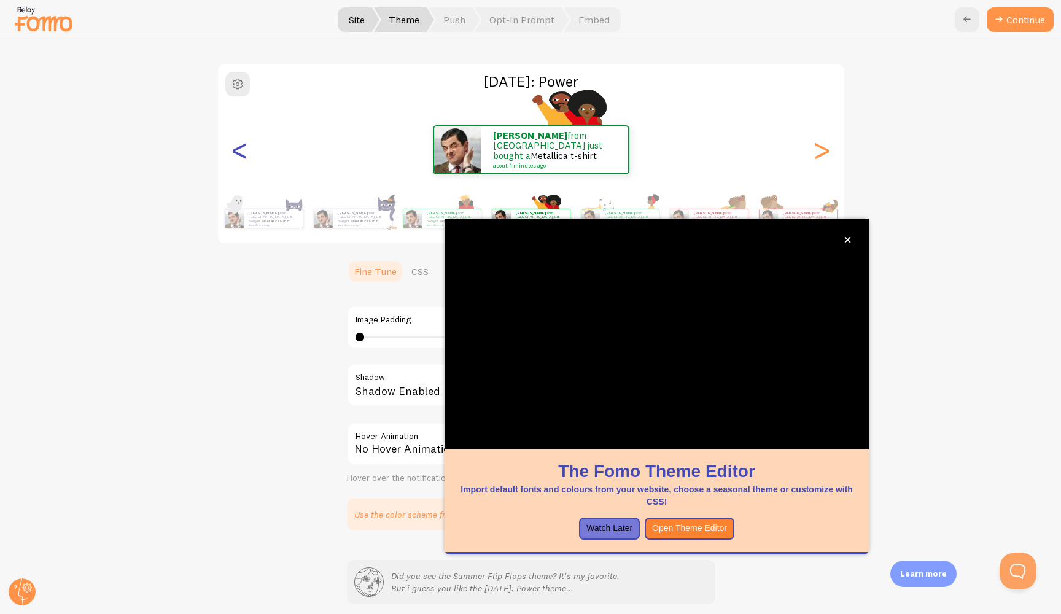
click at [244, 144] on div "<" at bounding box center [240, 150] width 15 height 88
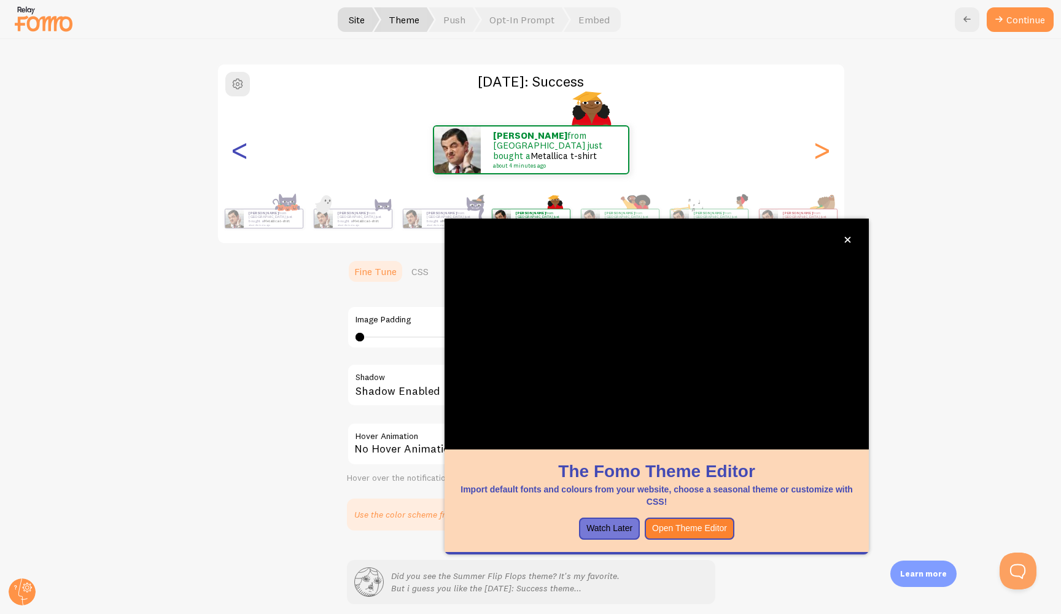
click at [244, 144] on div "<" at bounding box center [240, 150] width 15 height 88
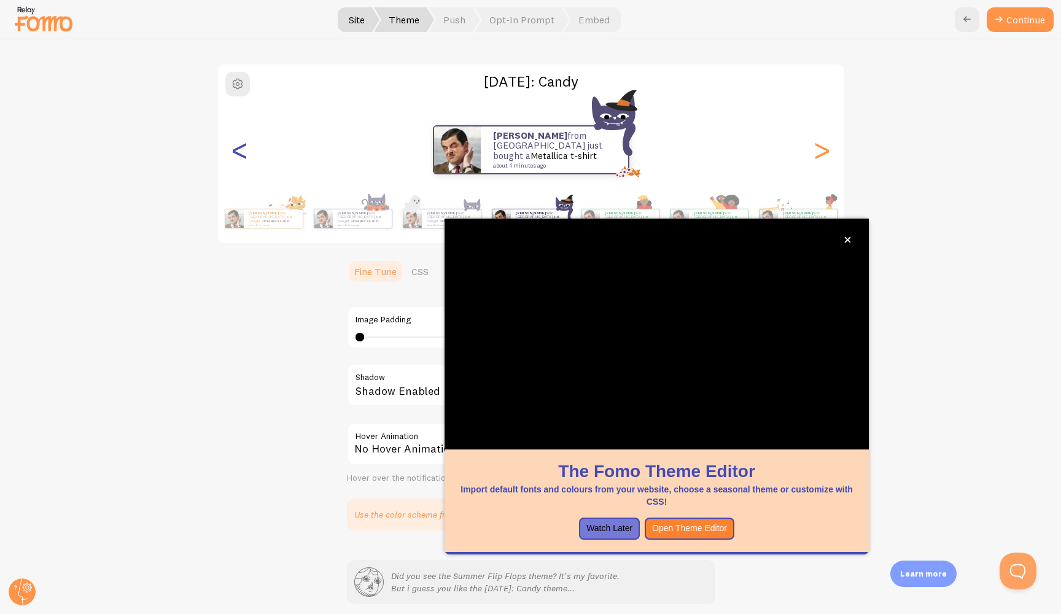
click at [244, 144] on div "<" at bounding box center [240, 150] width 15 height 88
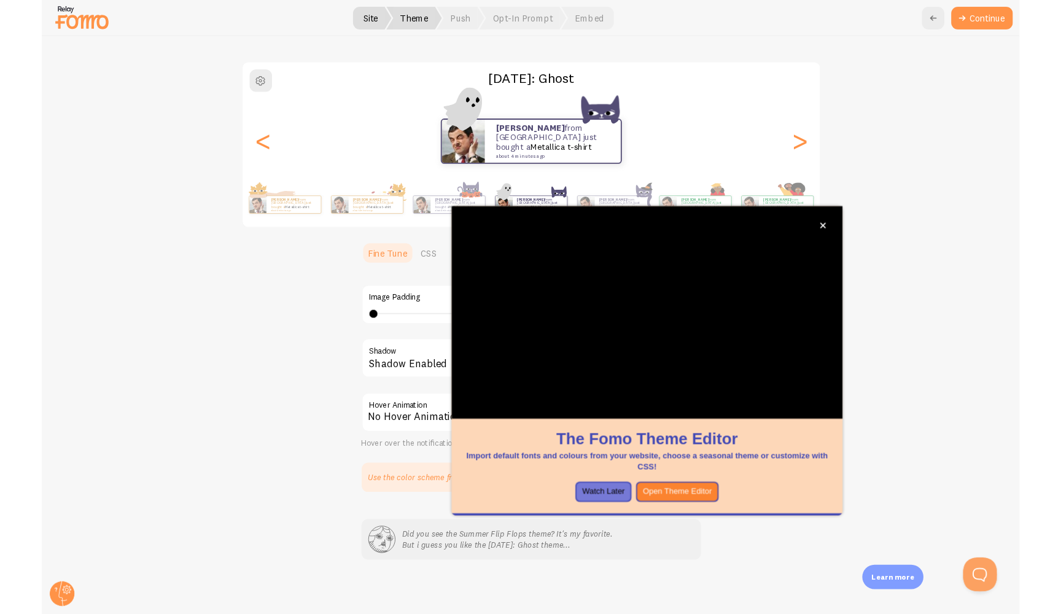
scroll to position [73, 0]
